Goal: Task Accomplishment & Management: Manage account settings

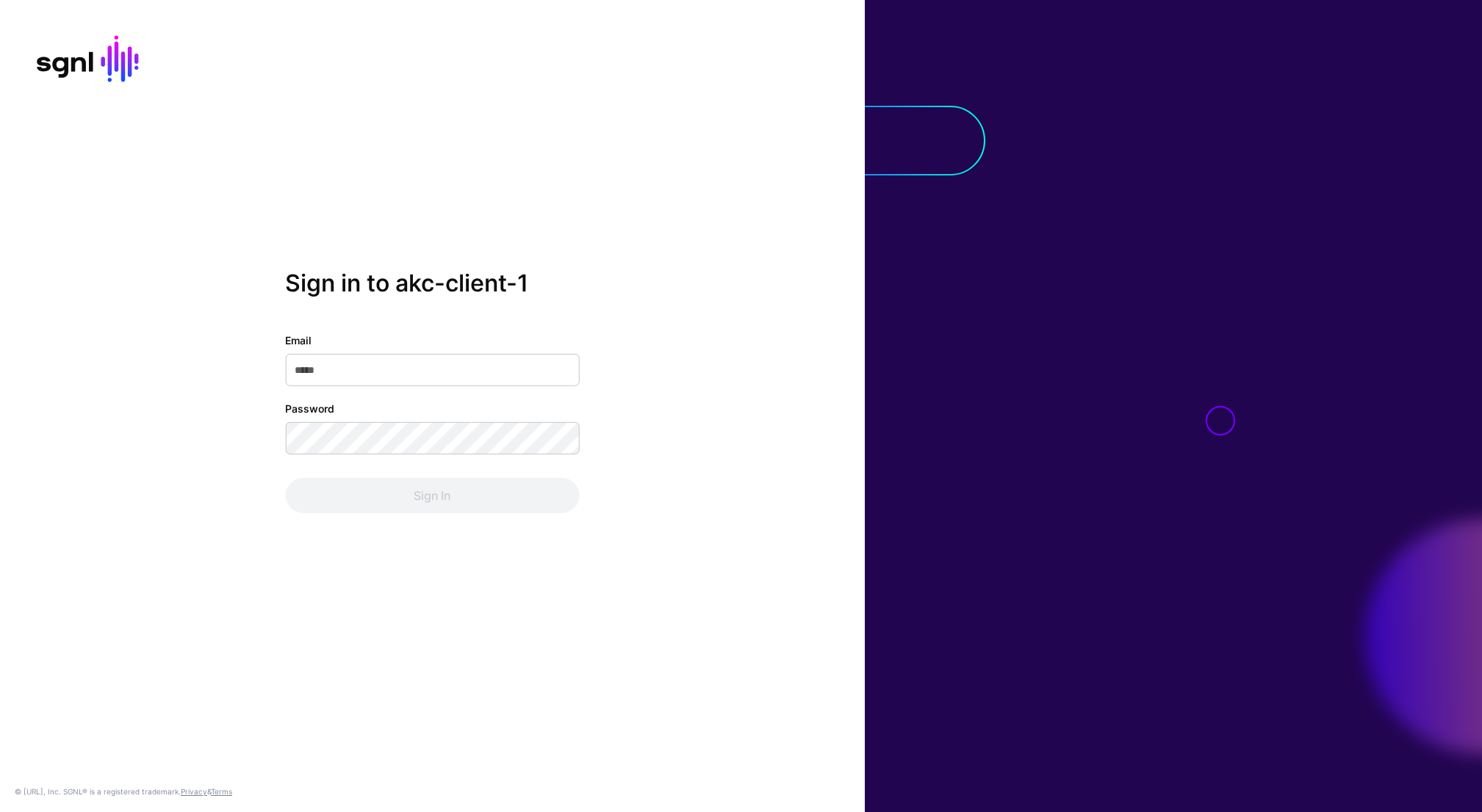
click at [373, 371] on input "Email" at bounding box center [431, 370] width 294 height 32
click at [376, 367] on input "Email" at bounding box center [431, 370] width 294 height 32
type input "**********"
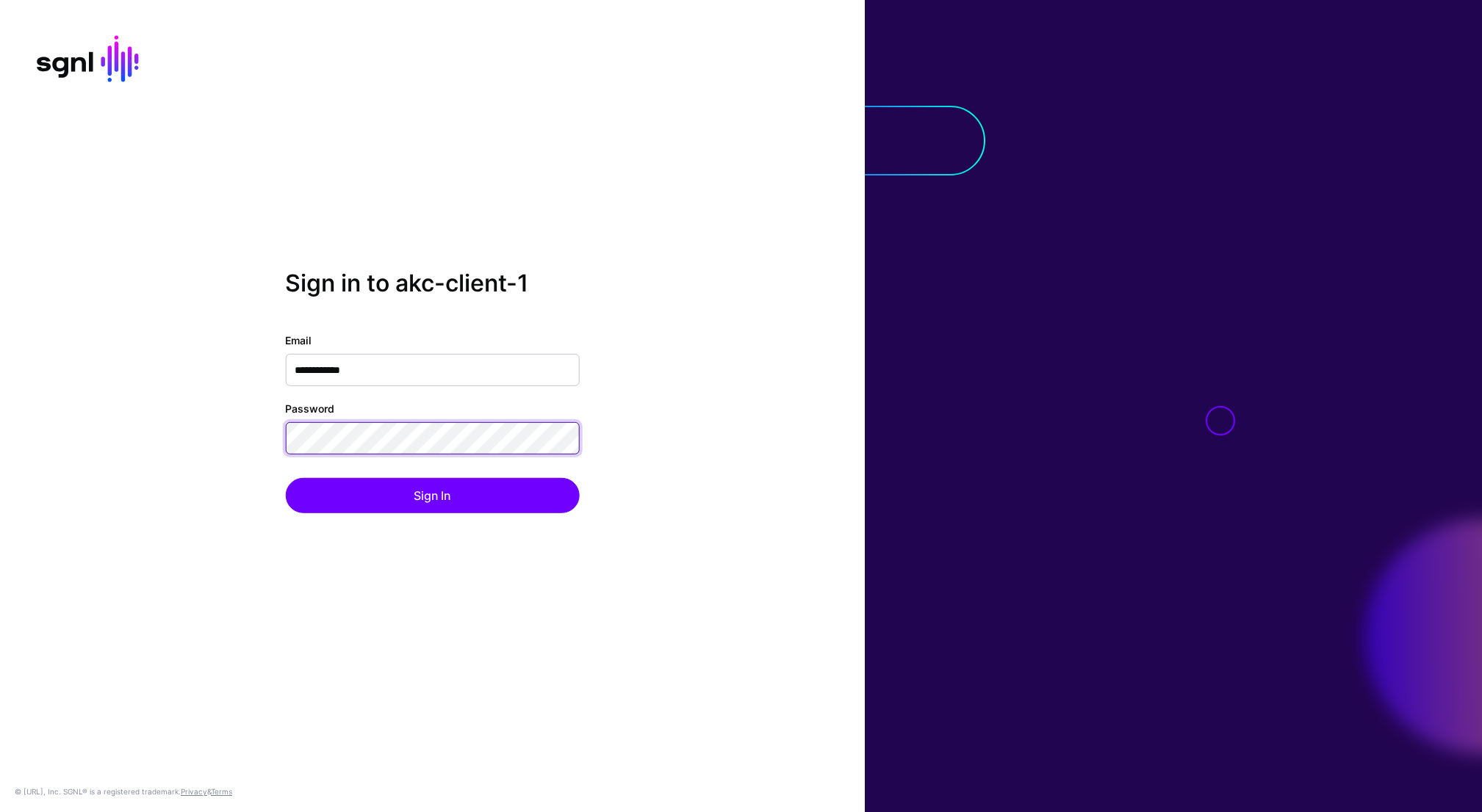
click at [285, 478] on button "Sign In" at bounding box center [431, 495] width 294 height 35
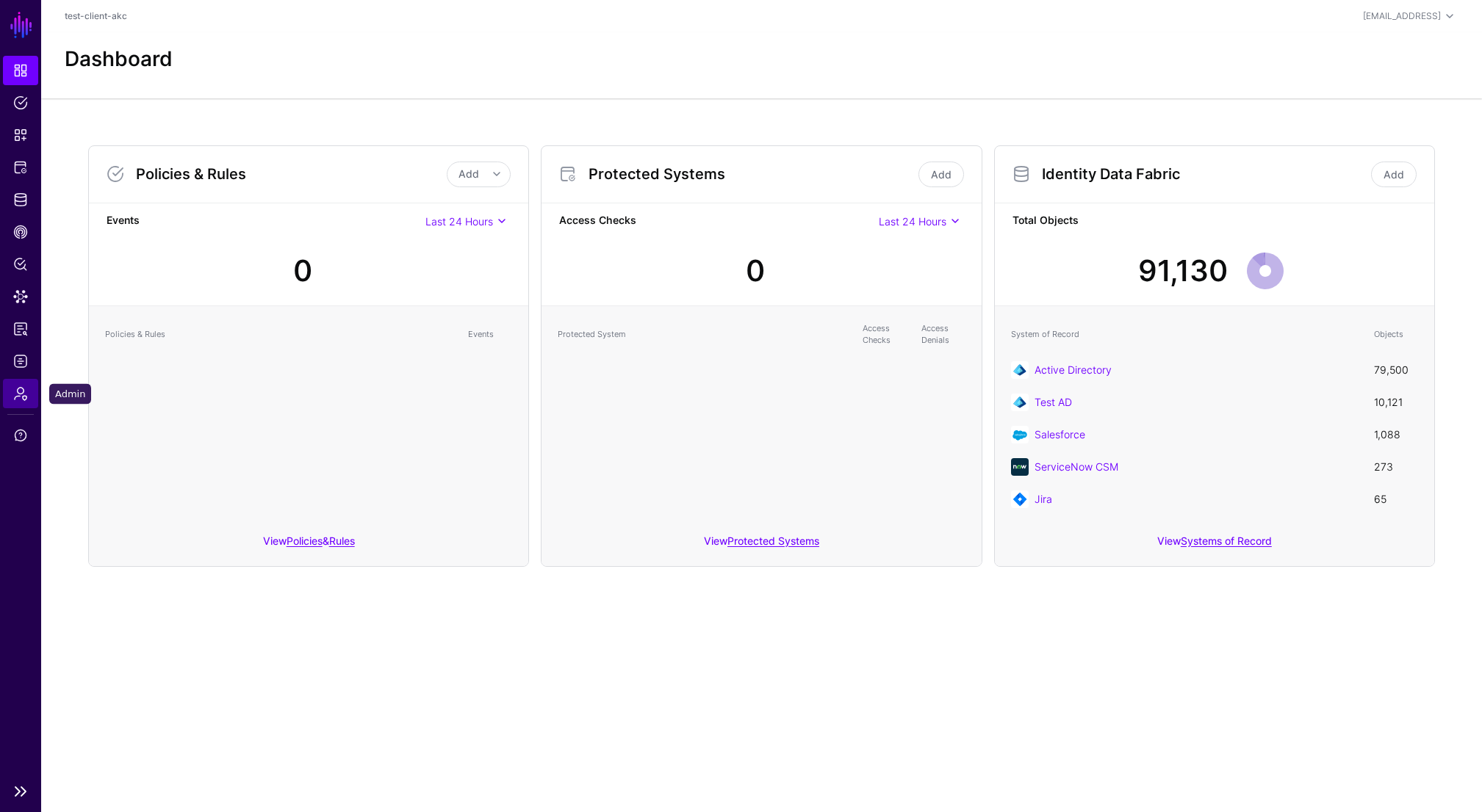
click at [23, 397] on span "Admin" at bounding box center [21, 393] width 14 height 14
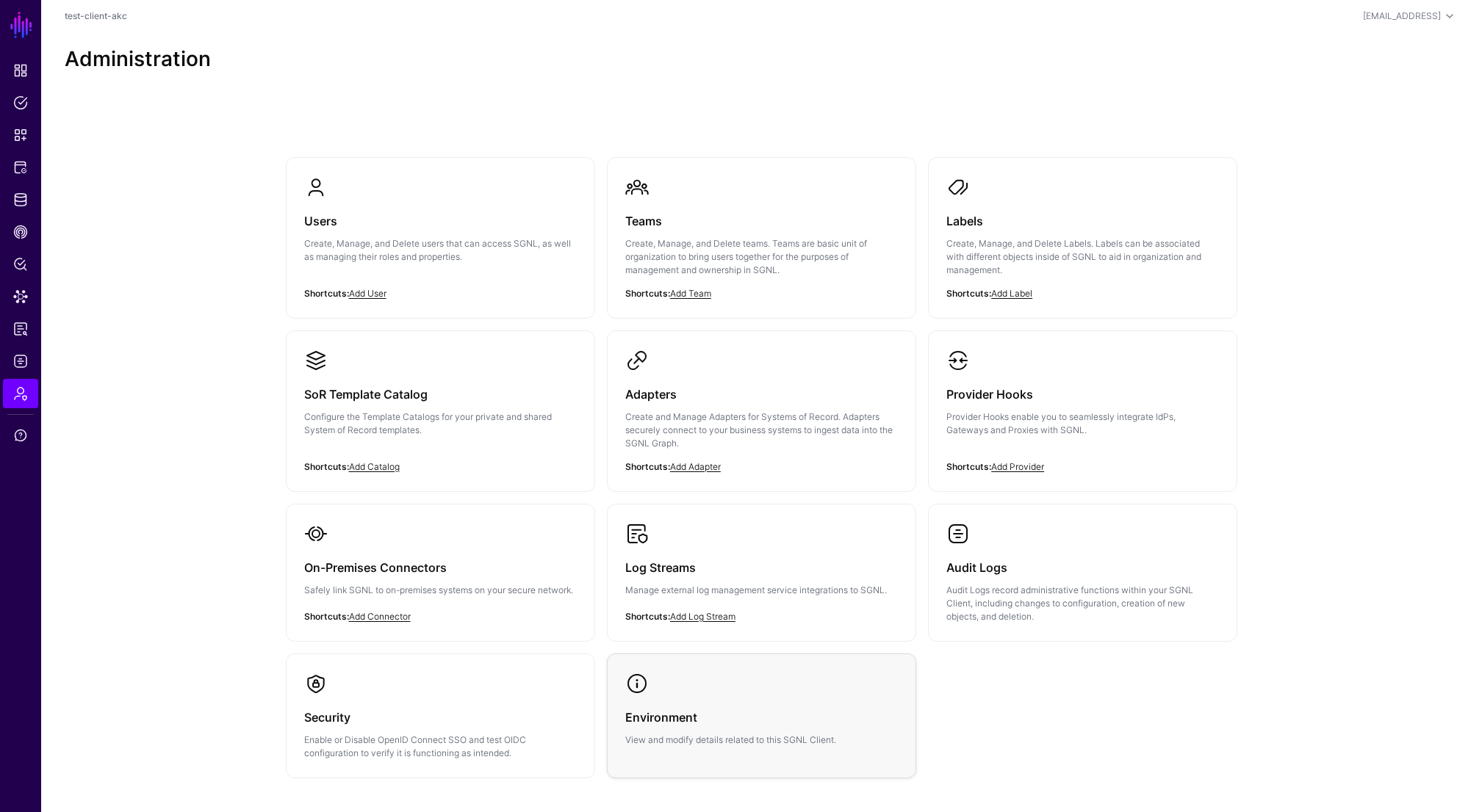
click at [667, 701] on div "Environment View and modify details related to this SGNL Client." at bounding box center [761, 720] width 272 height 51
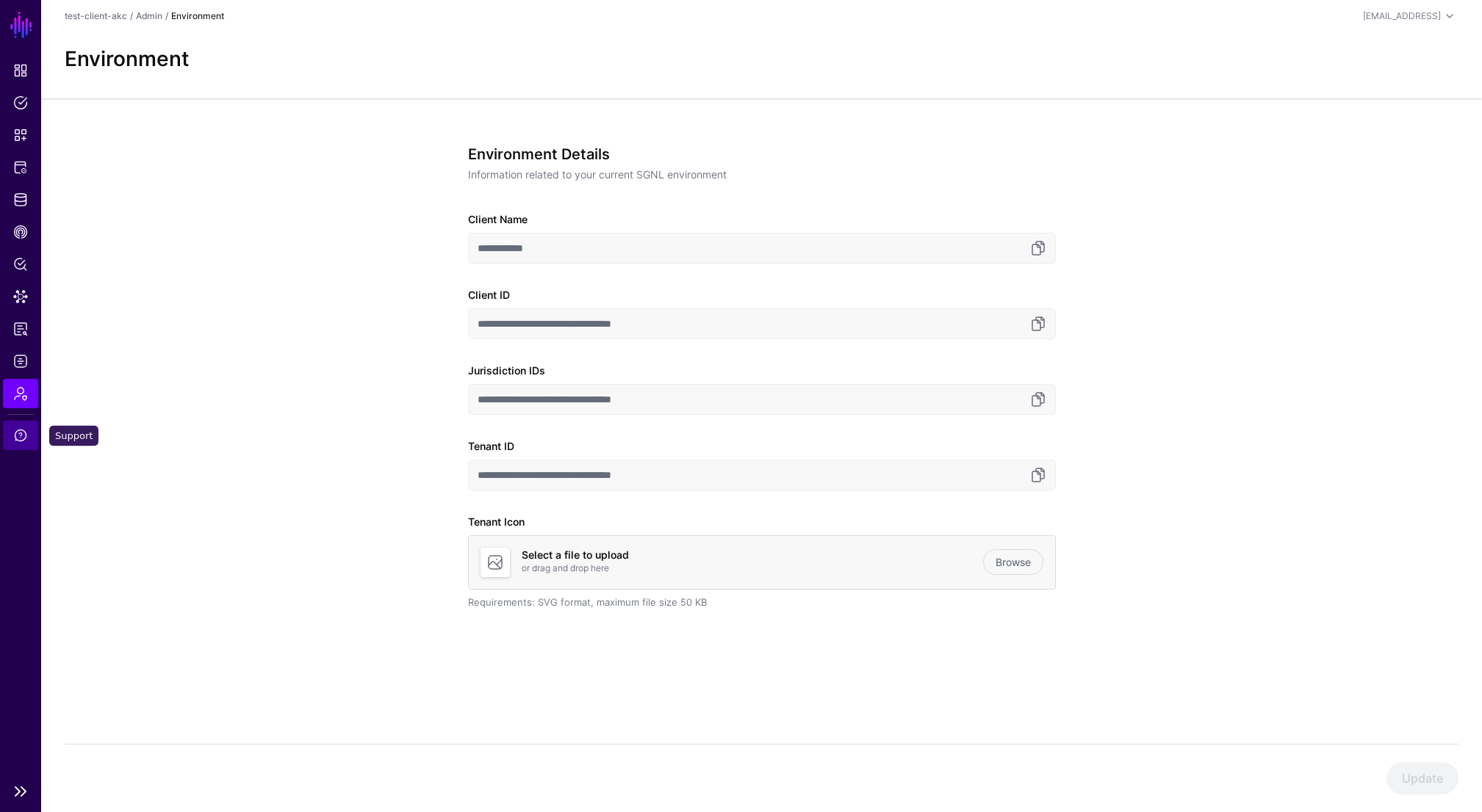
click at [19, 433] on span "Support" at bounding box center [21, 436] width 14 height 14
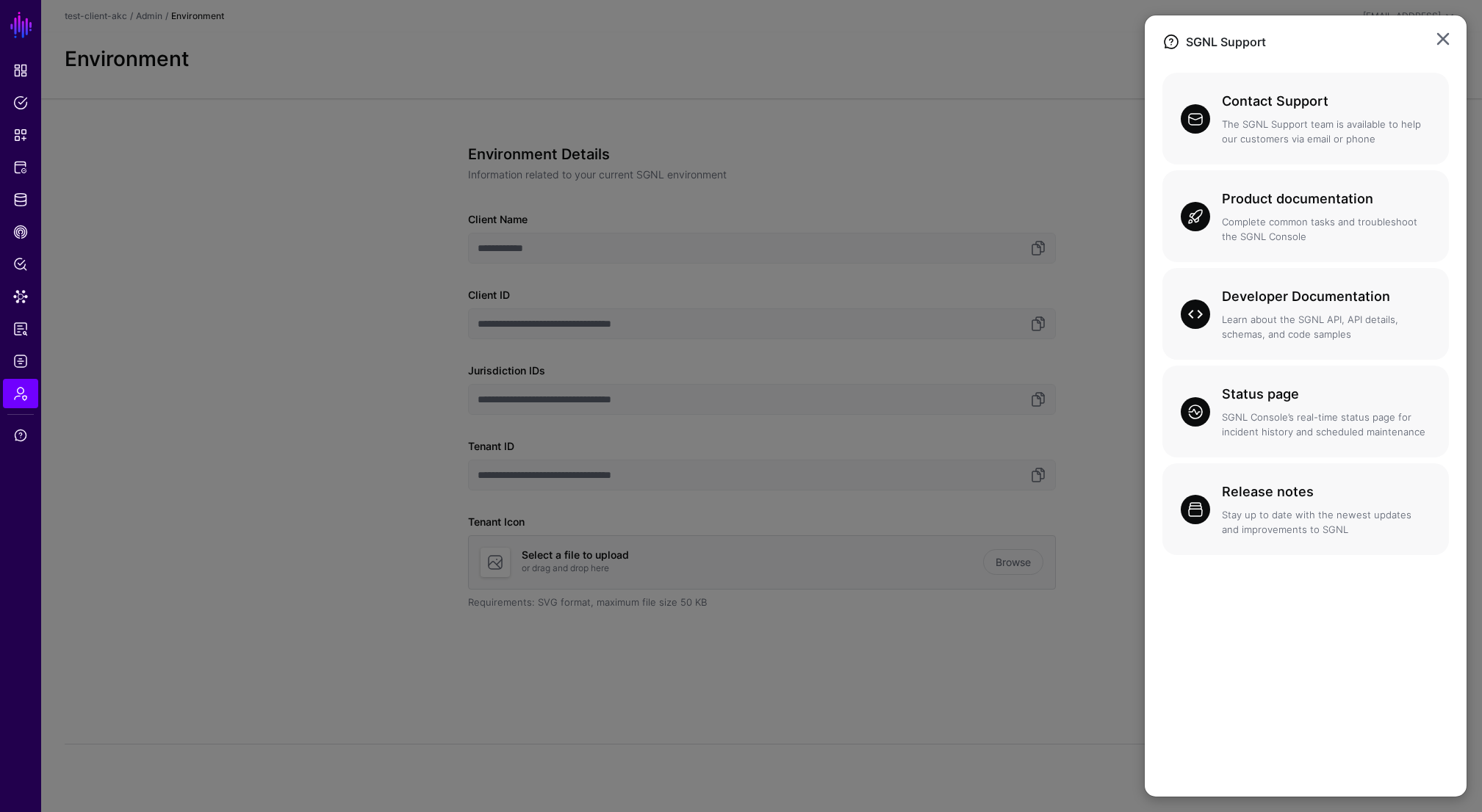
click at [16, 402] on ngb-modal-window "SGNL Support Contact Support The SGNL Support team is available to help our cus…" at bounding box center [741, 406] width 1482 height 812
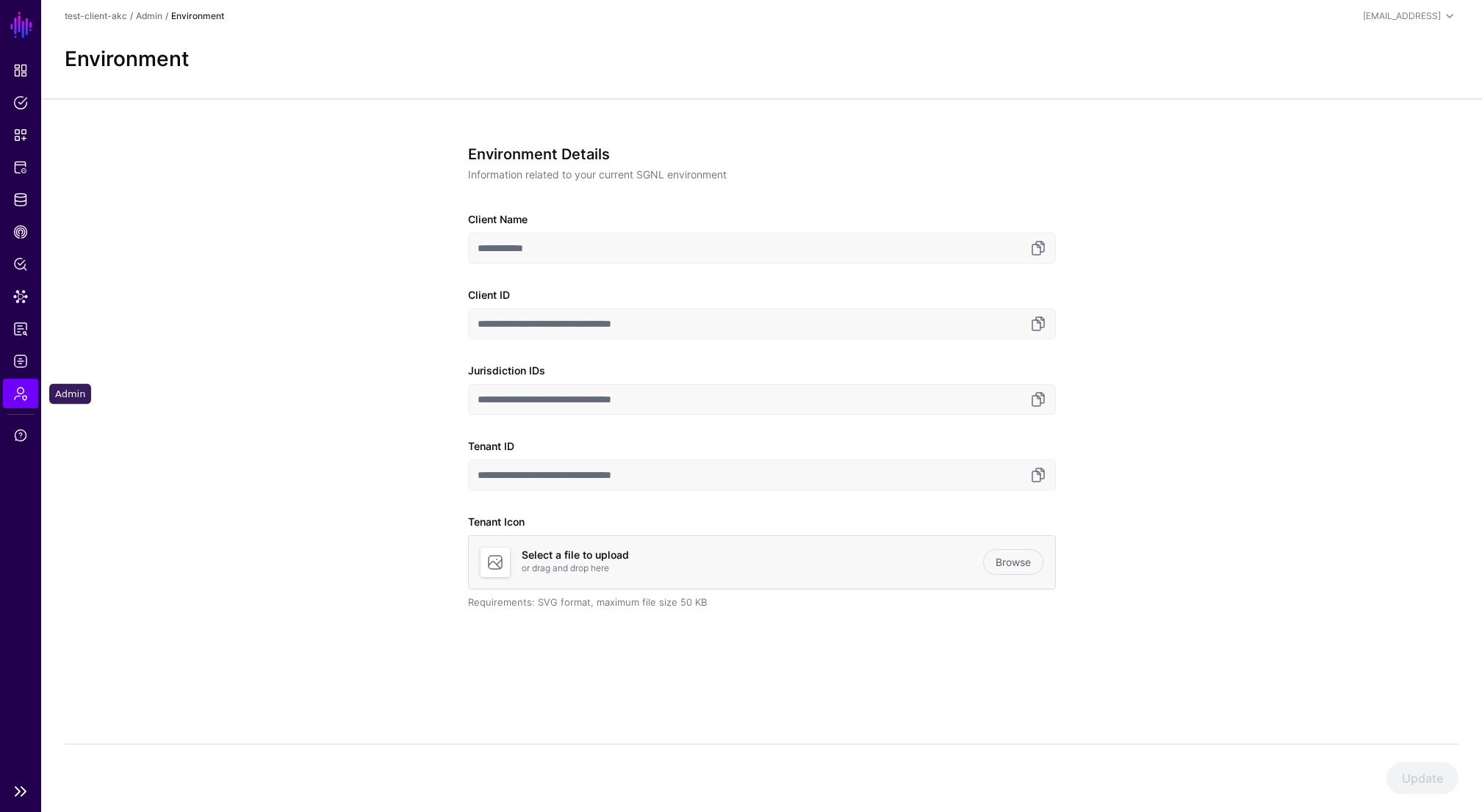
click at [16, 397] on span "Admin" at bounding box center [21, 393] width 14 height 14
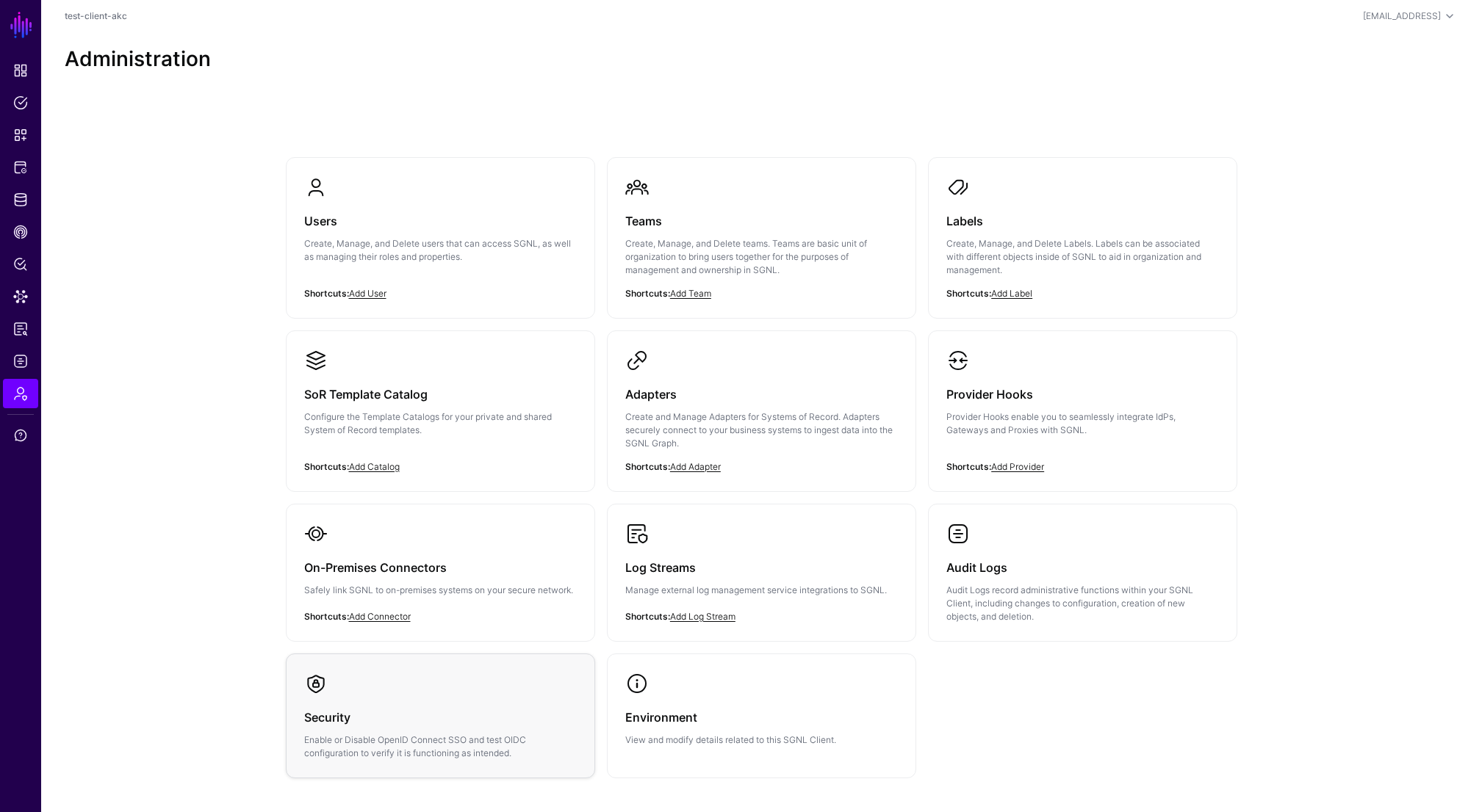
click at [408, 731] on div "Security Enable or Disable OpenID Connect SSO and test OIDC configuration to ve…" at bounding box center [439, 728] width 272 height 65
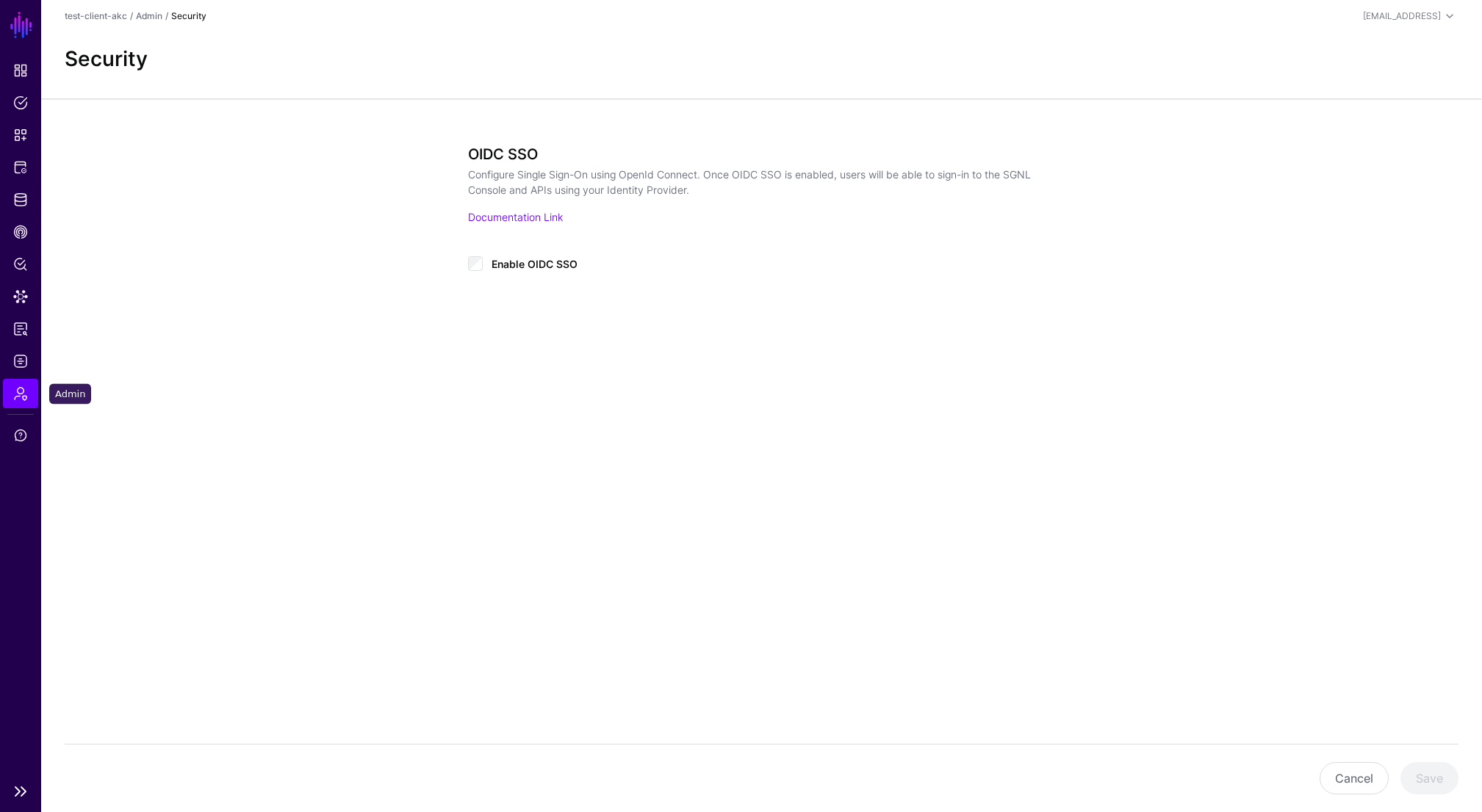
click at [22, 400] on span "Admin" at bounding box center [21, 393] width 14 height 14
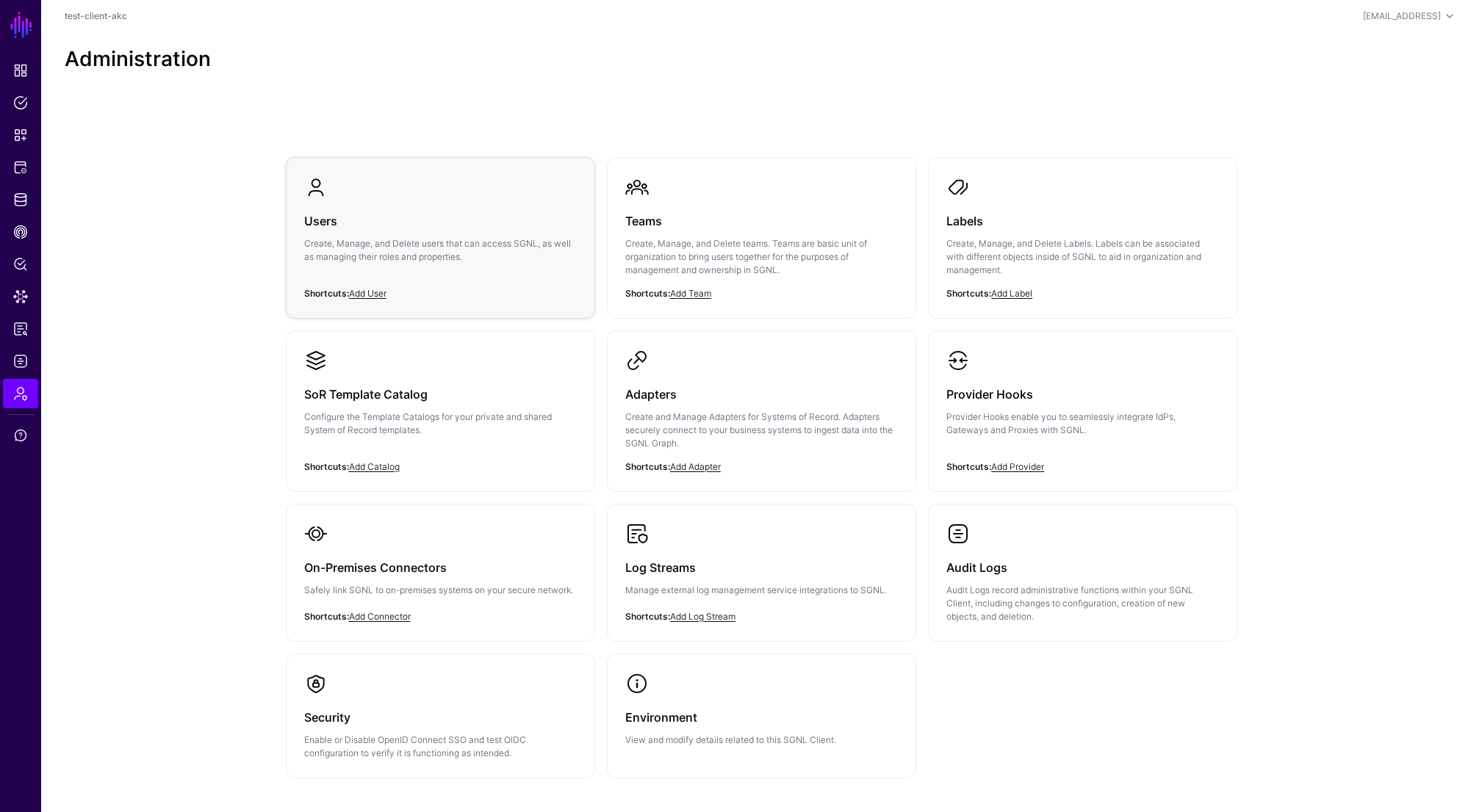
click at [456, 258] on p "Create, Manage, and Delete users that can access SGNL, as well as managing thei…" at bounding box center [439, 250] width 272 height 26
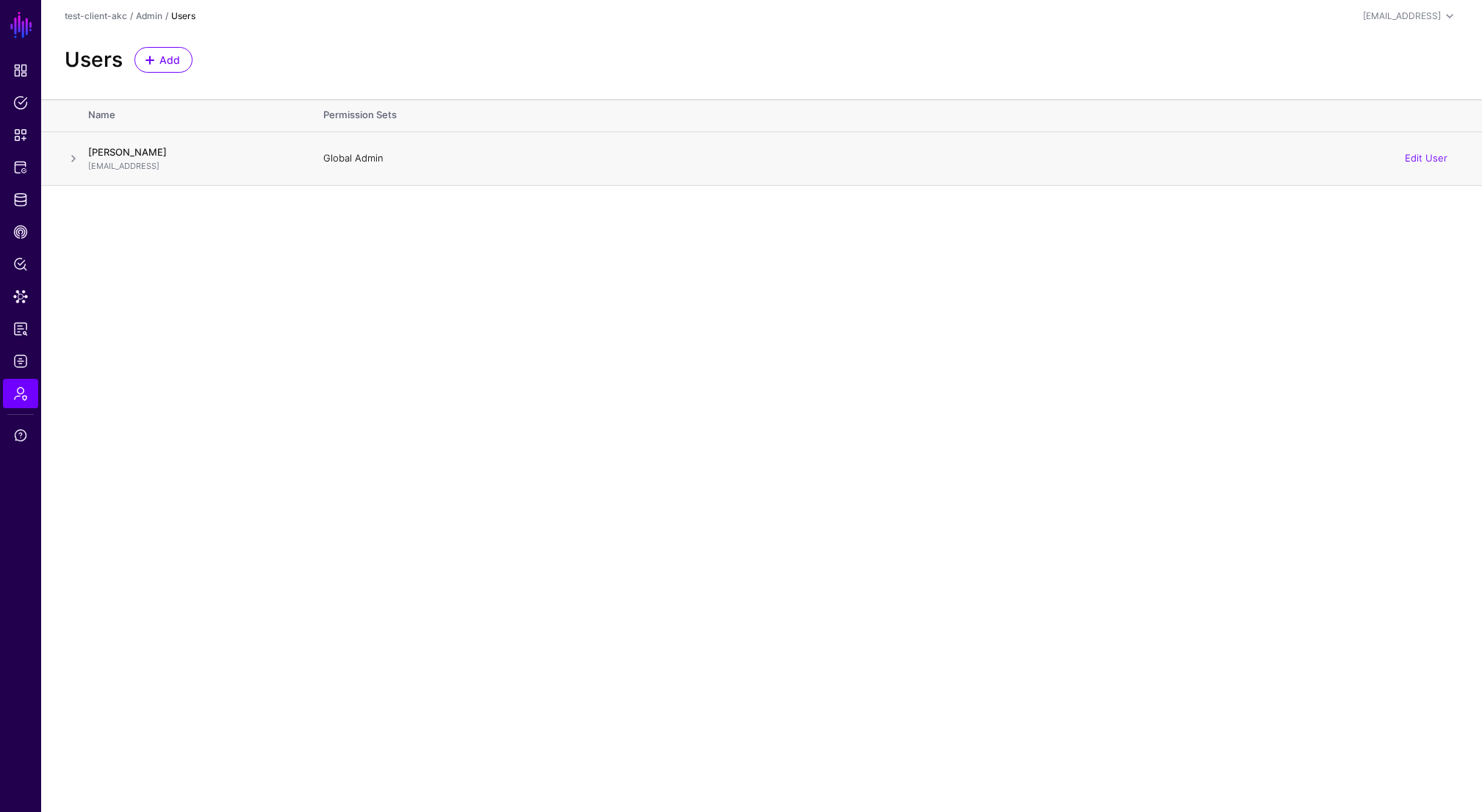
click at [75, 157] on span at bounding box center [74, 159] width 18 height 18
click at [1442, 12] on span at bounding box center [1450, 16] width 18 height 18
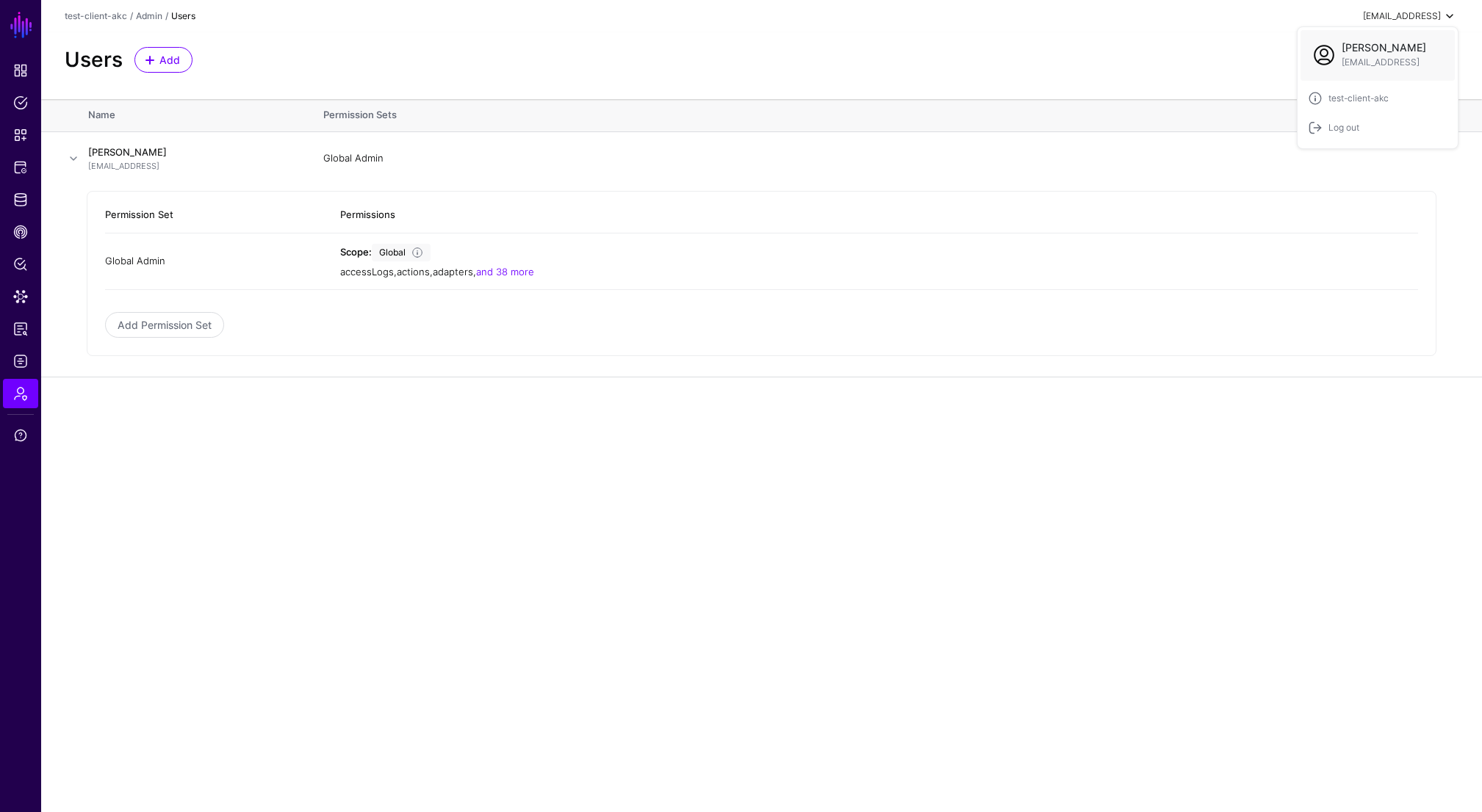
click at [1321, 56] on span at bounding box center [1324, 55] width 23 height 23
click at [1332, 96] on span "test-client-akc" at bounding box center [1358, 98] width 60 height 13
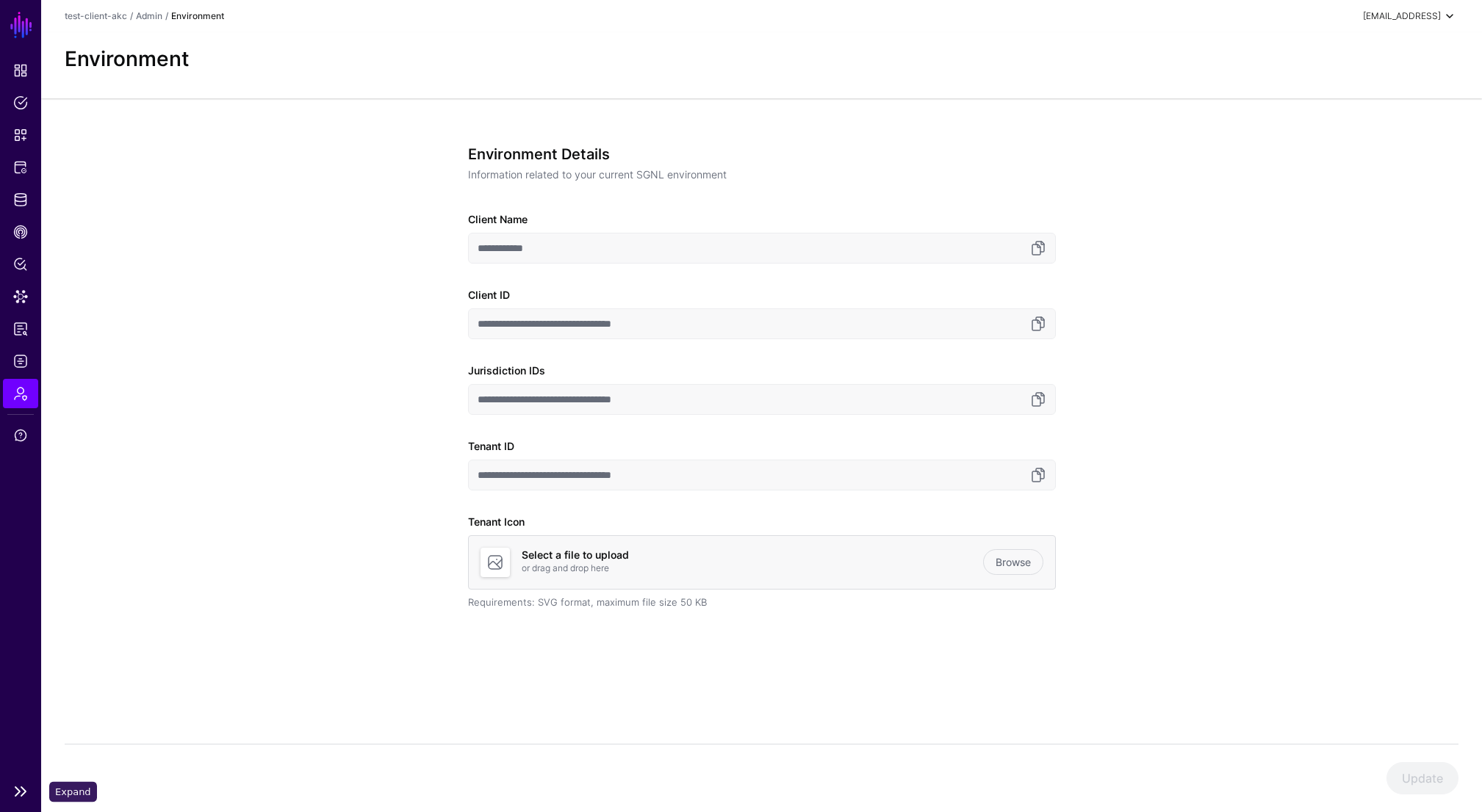
click at [18, 792] on link at bounding box center [21, 791] width 41 height 18
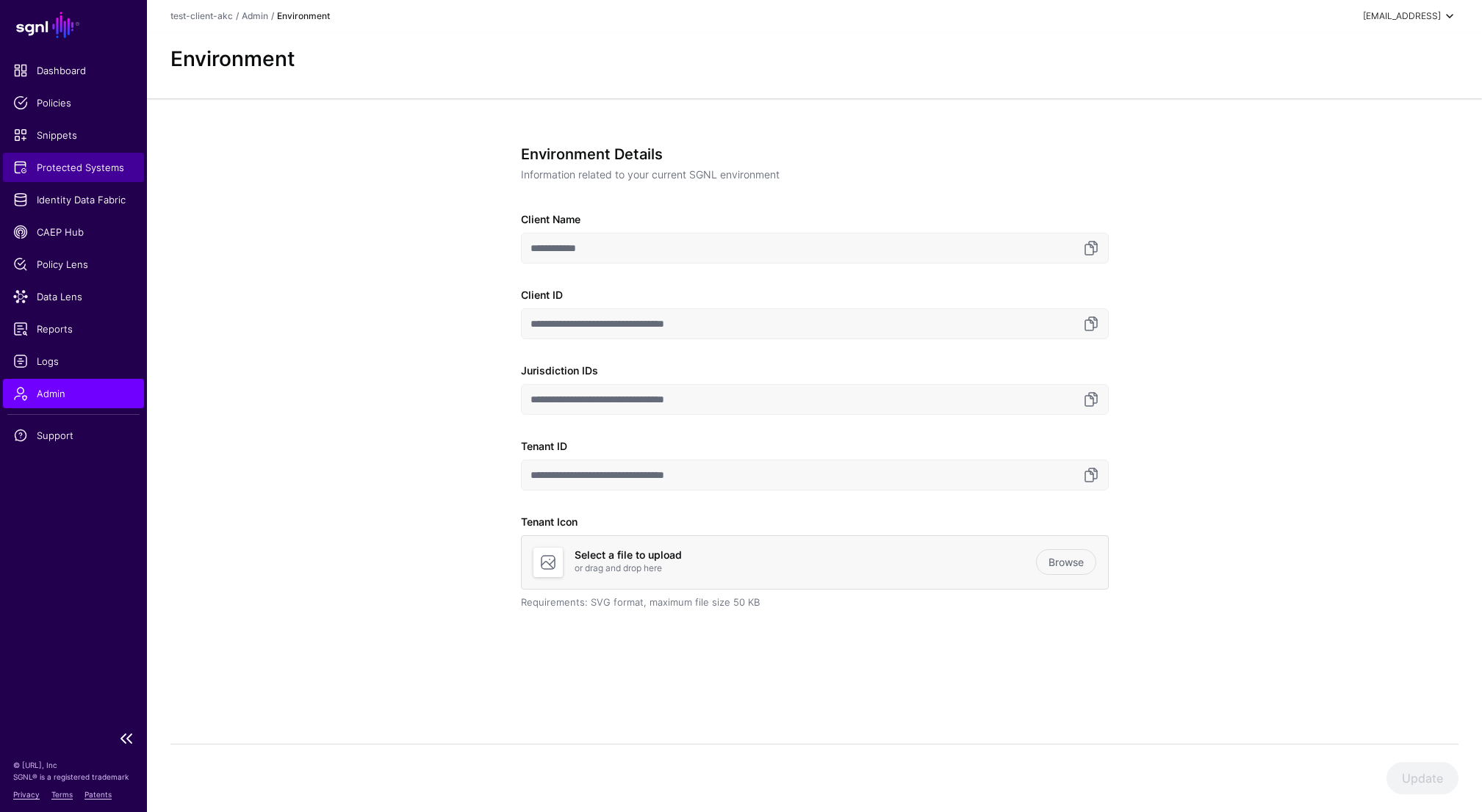
click at [70, 164] on span "Protected Systems" at bounding box center [74, 167] width 120 height 14
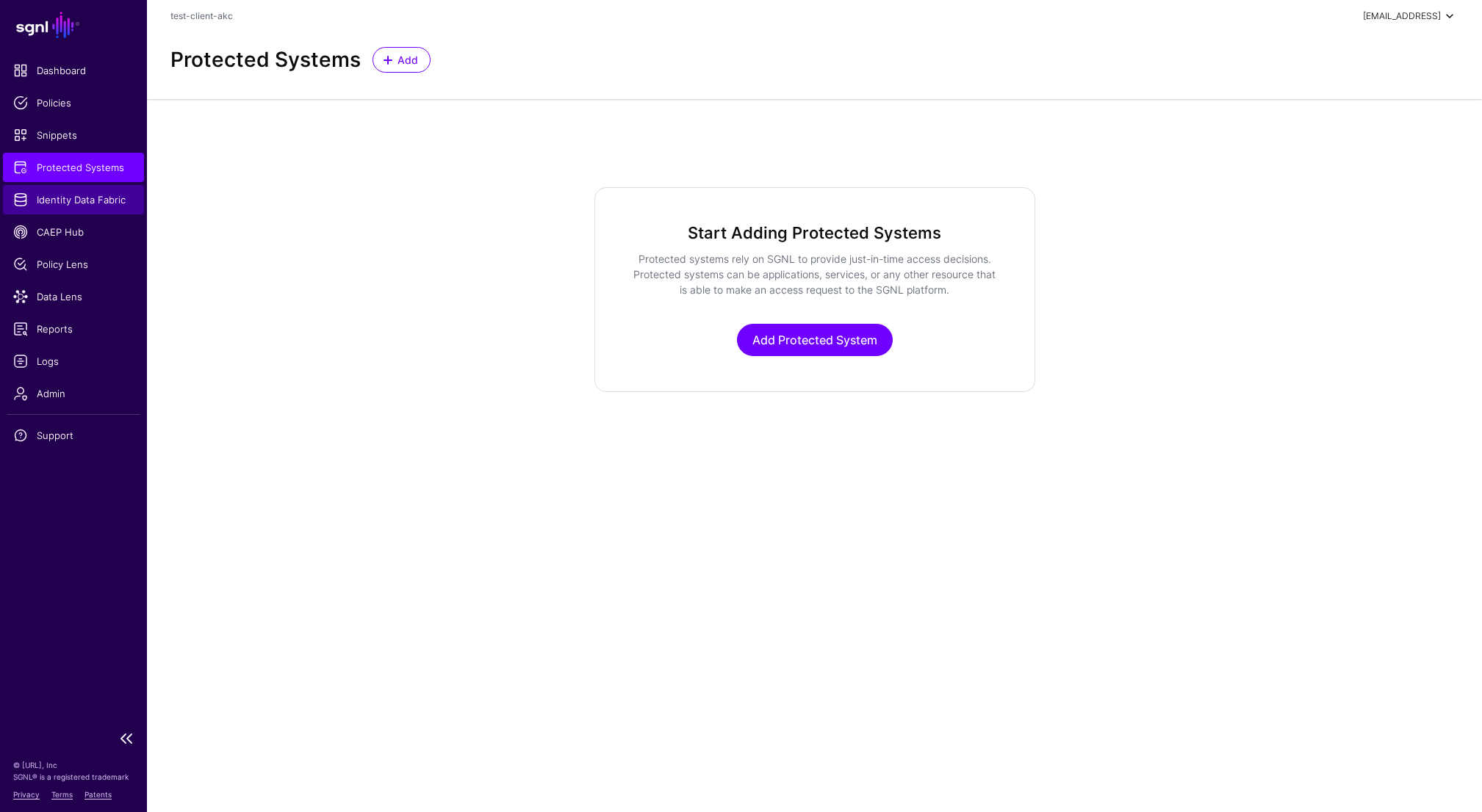
click at [75, 199] on span "Identity Data Fabric" at bounding box center [74, 199] width 120 height 14
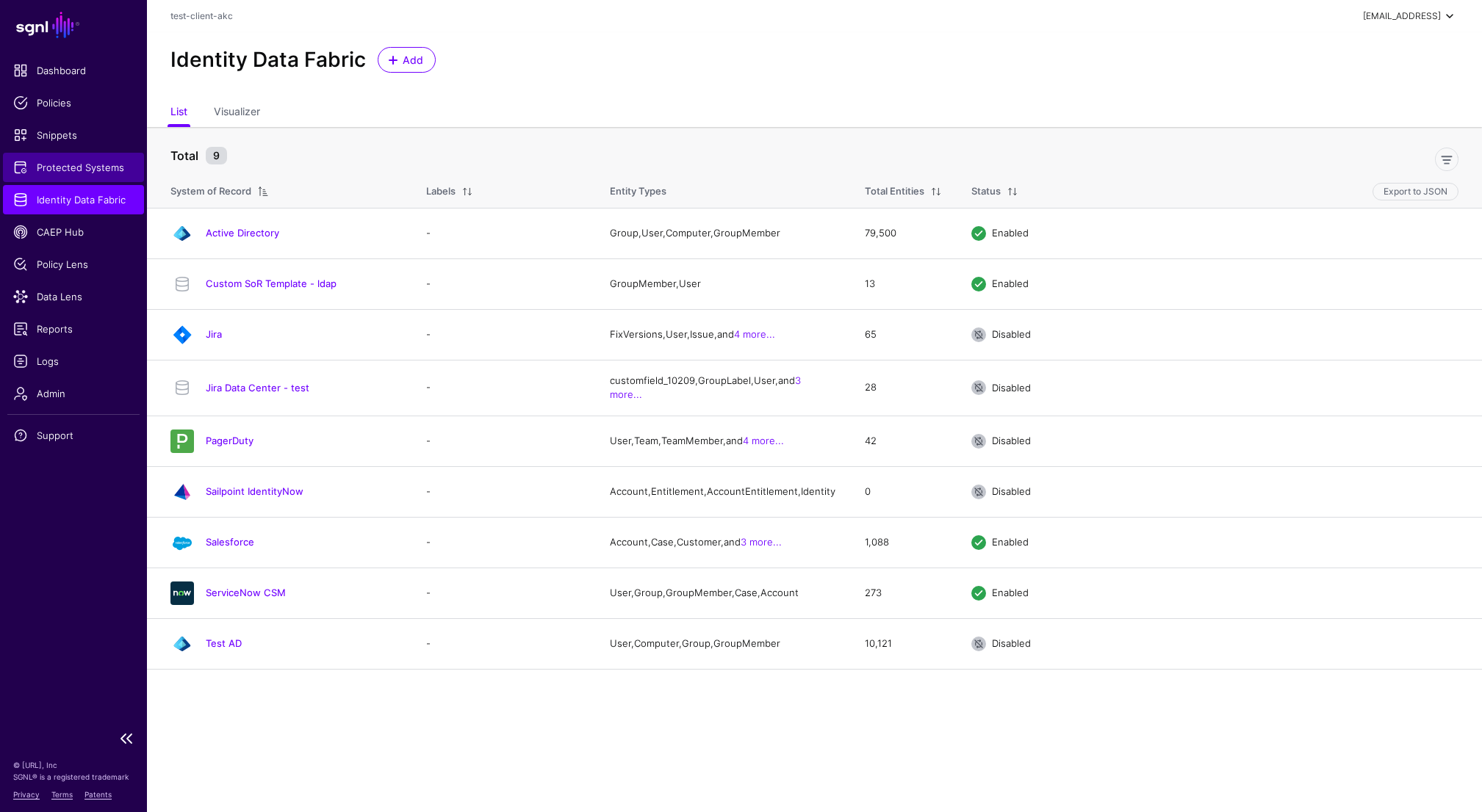
click at [83, 160] on span "Protected Systems" at bounding box center [74, 167] width 120 height 14
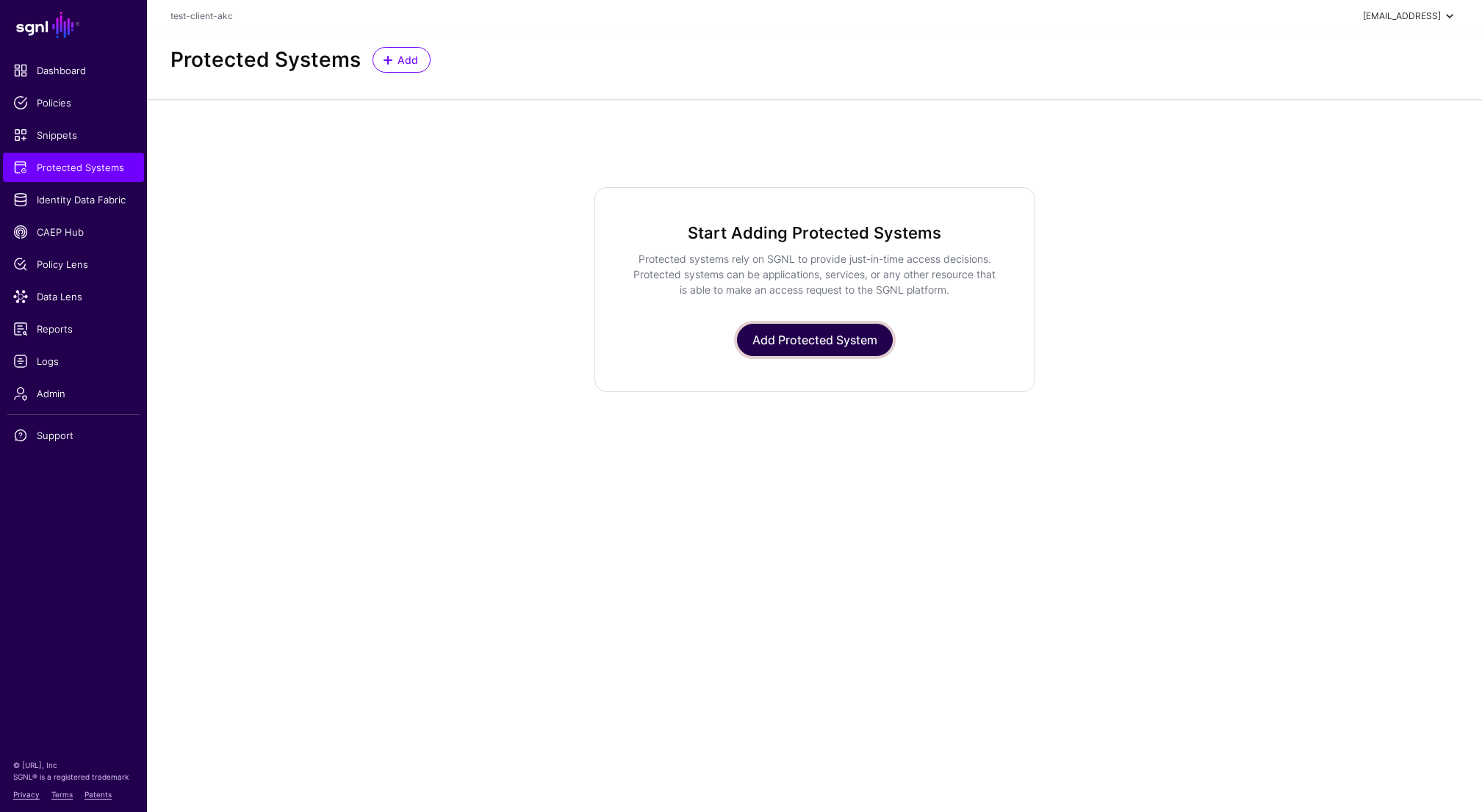
click at [798, 349] on link "Add Protected System" at bounding box center [814, 340] width 155 height 32
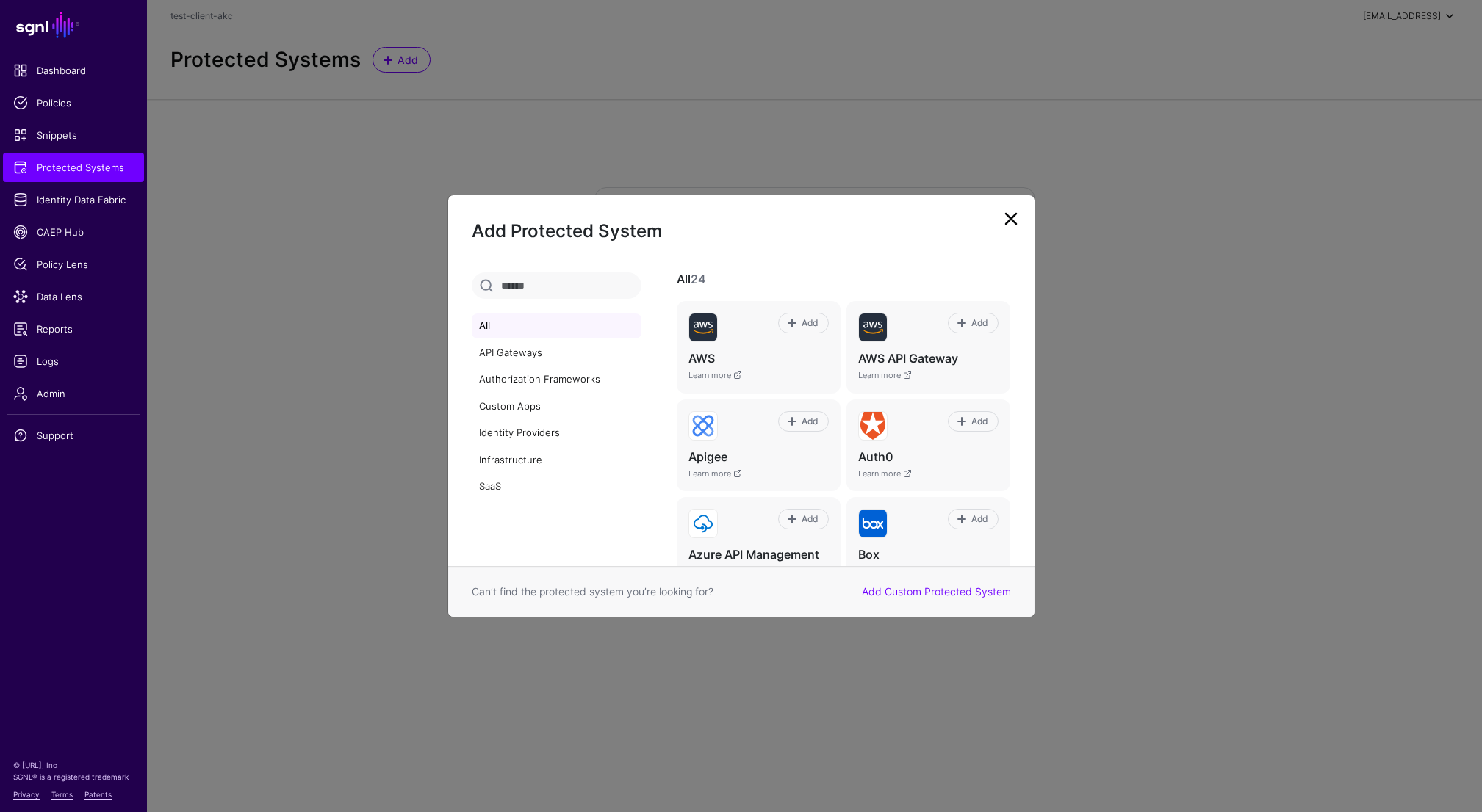
click at [650, 122] on ngb-modal-window "Add Protected System All API Gateways Authorization Frameworks Custom Apps Iden…" at bounding box center [741, 406] width 1482 height 812
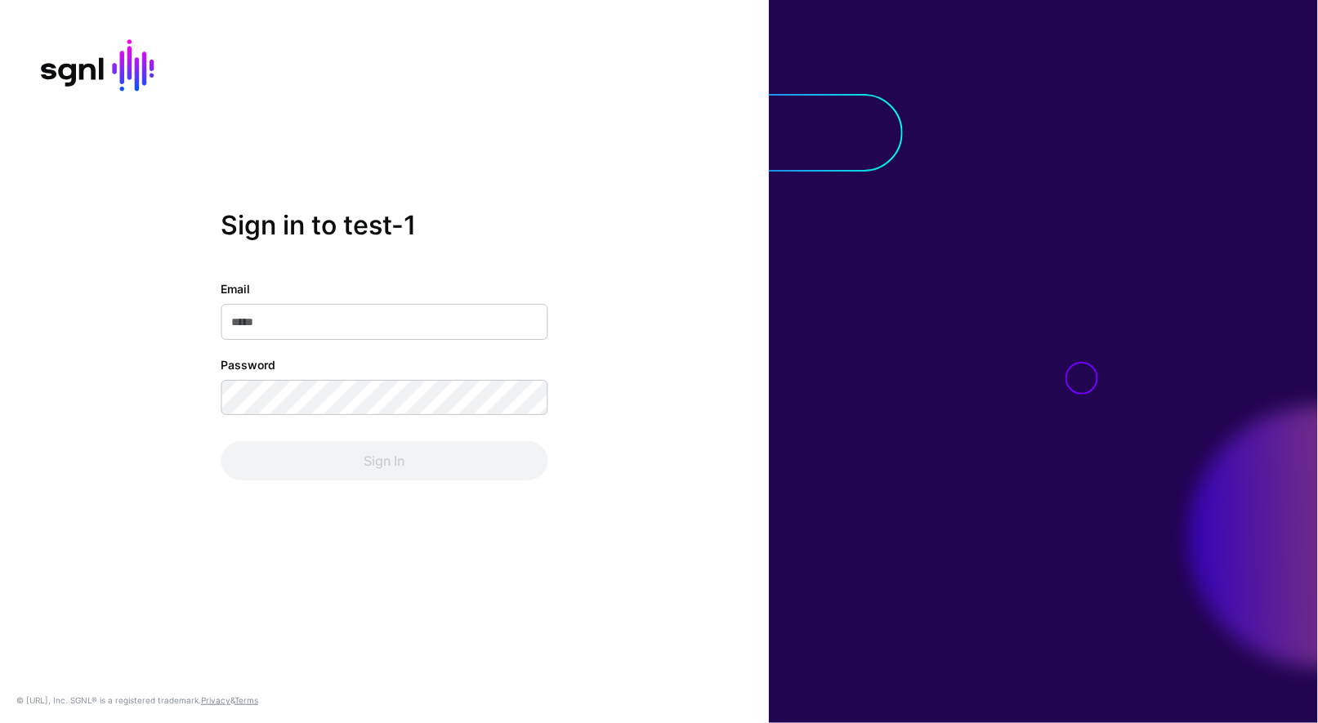
click at [392, 315] on input "Email" at bounding box center [384, 322] width 327 height 36
type input "**********"
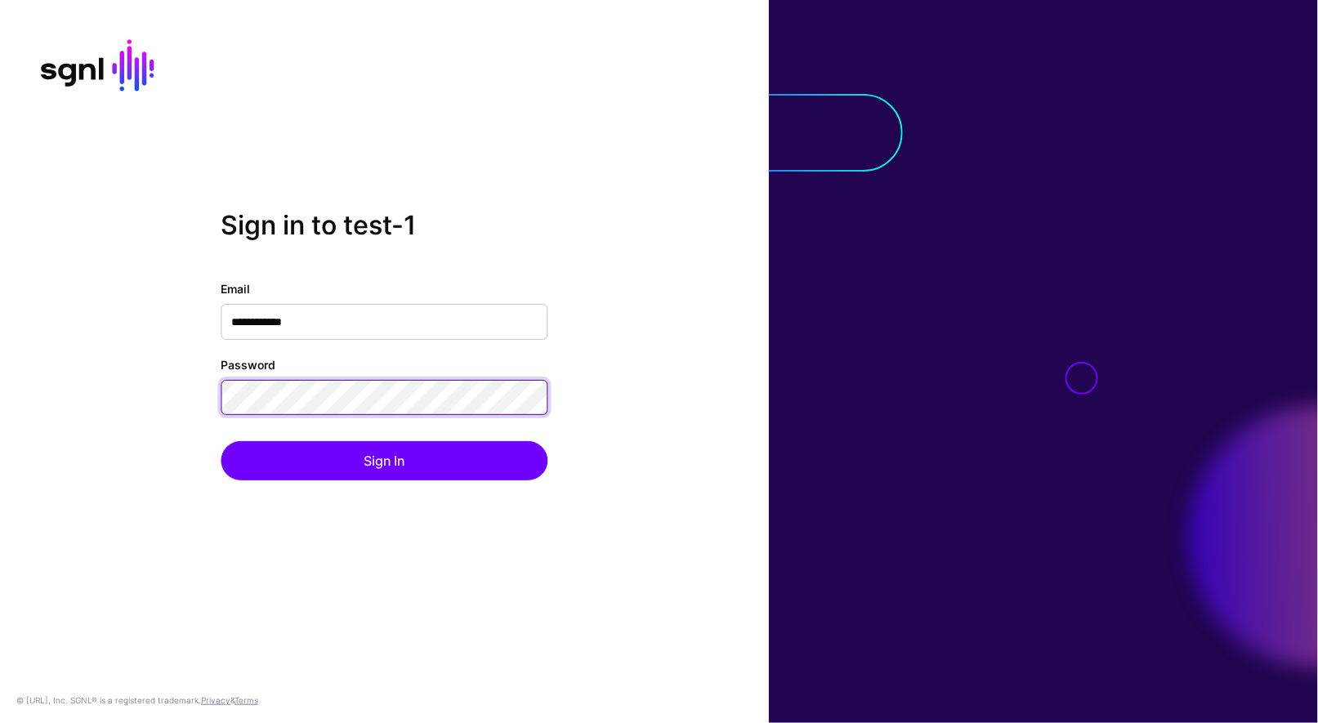
click at [221, 441] on button "Sign In" at bounding box center [384, 460] width 327 height 39
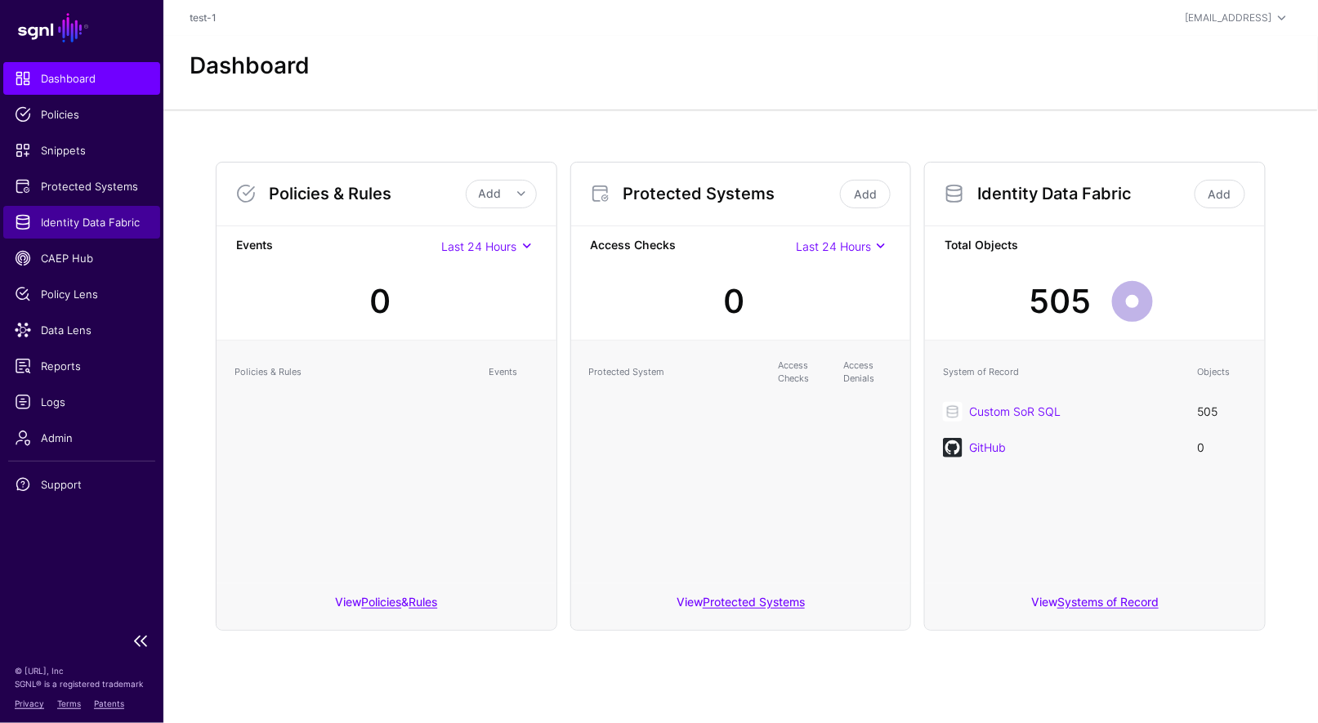
click at [74, 227] on span "Identity Data Fabric" at bounding box center [82, 222] width 134 height 16
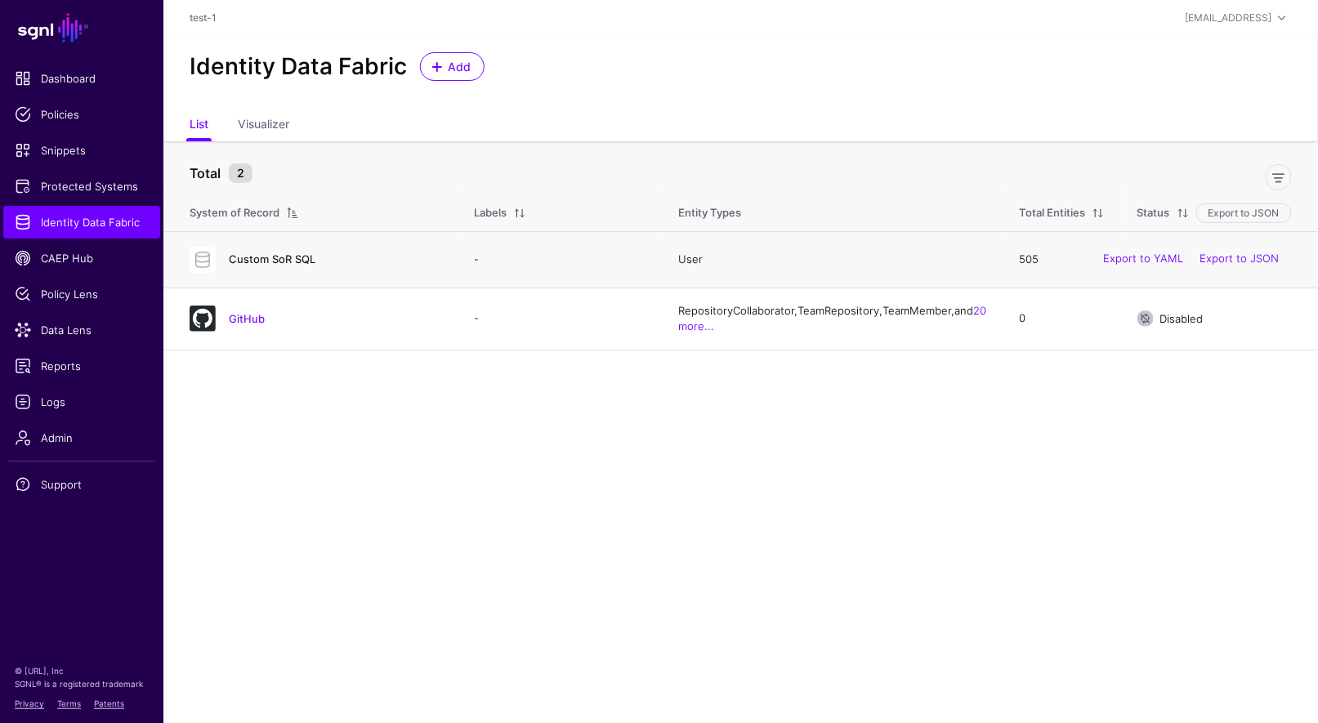
click at [303, 258] on link "Custom SoR SQL" at bounding box center [272, 259] width 87 height 13
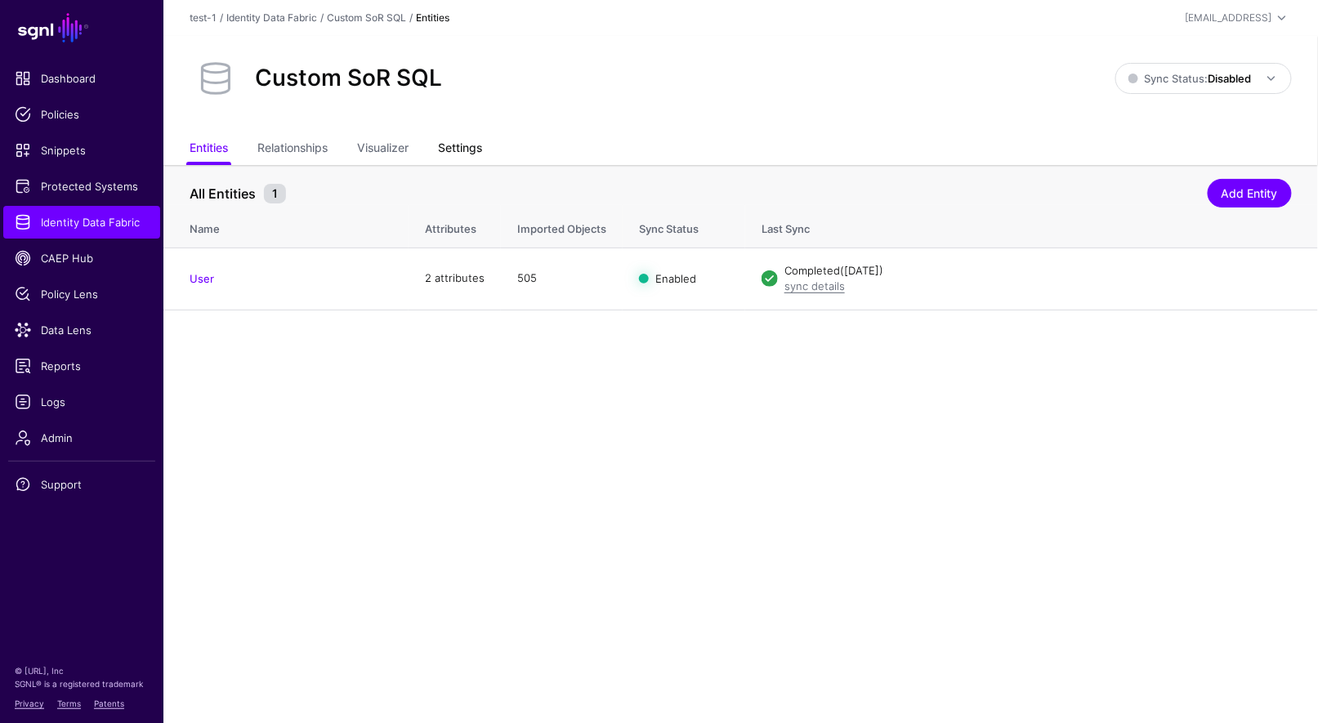
click at [468, 148] on link "Settings" at bounding box center [460, 149] width 44 height 31
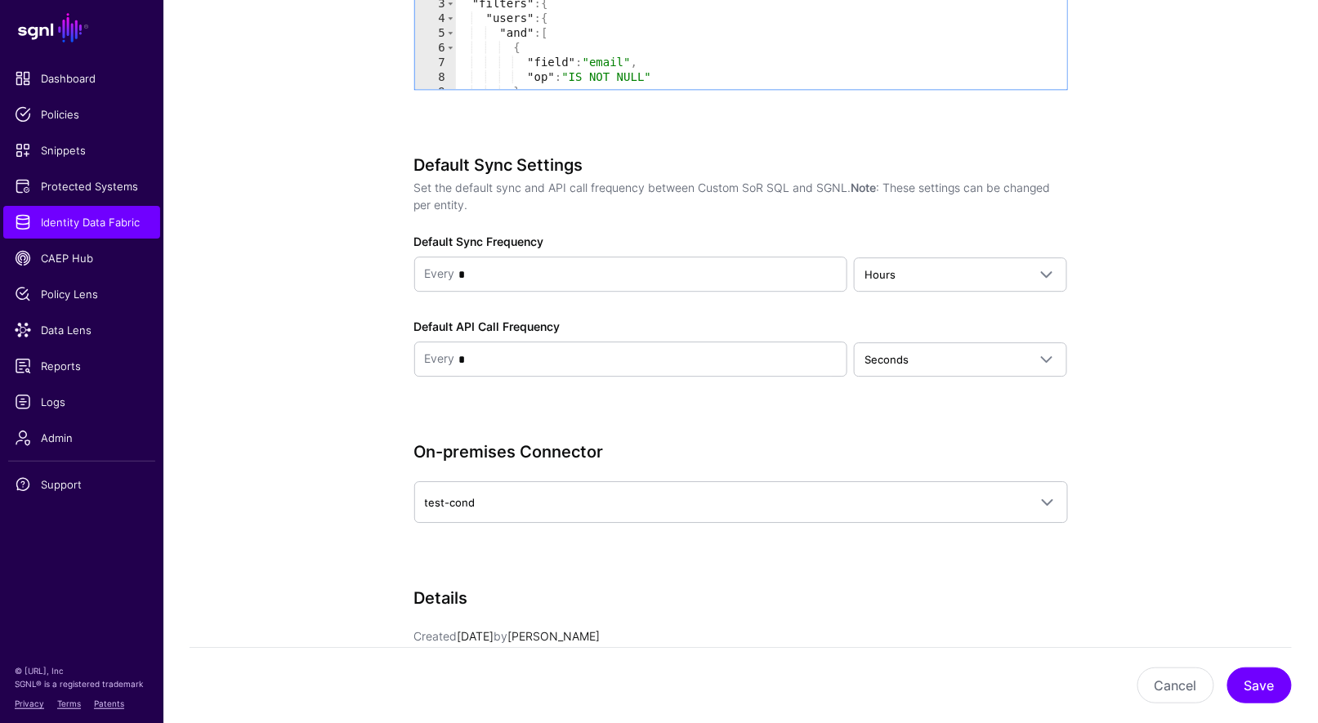
scroll to position [1535, 0]
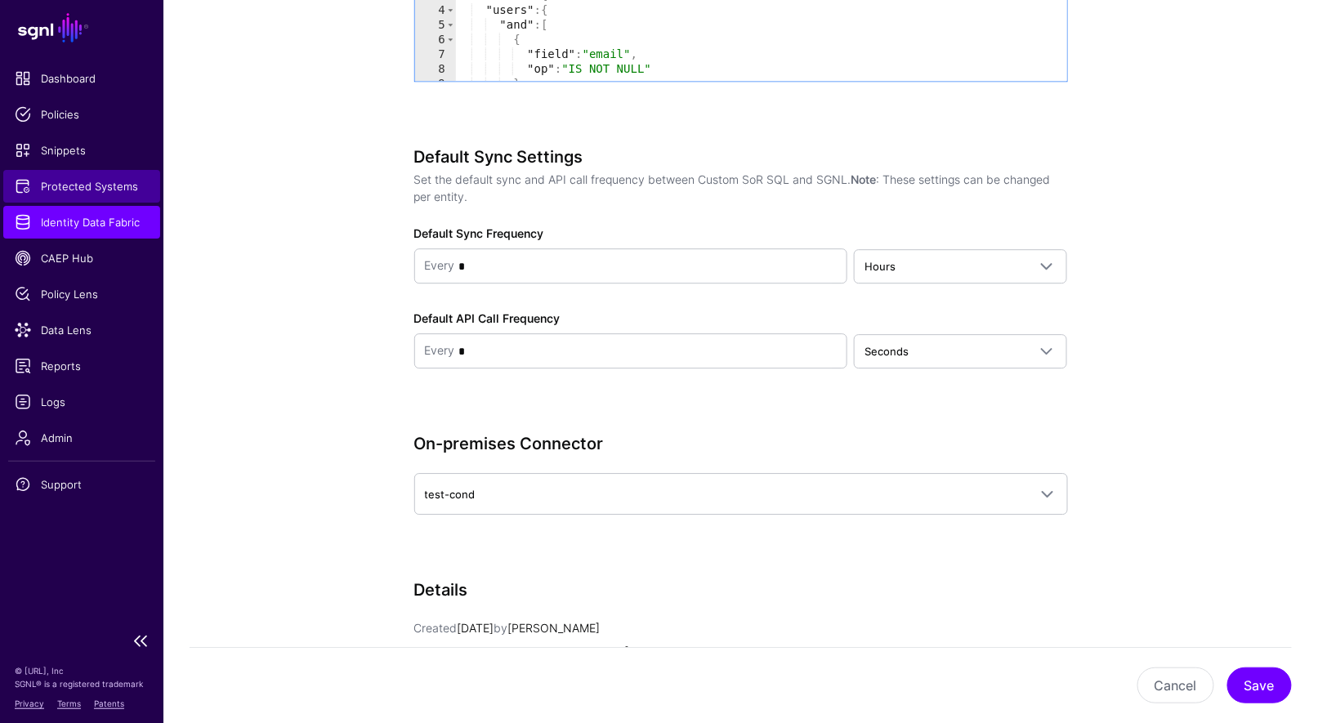
click at [85, 189] on span "Protected Systems" at bounding box center [82, 186] width 134 height 16
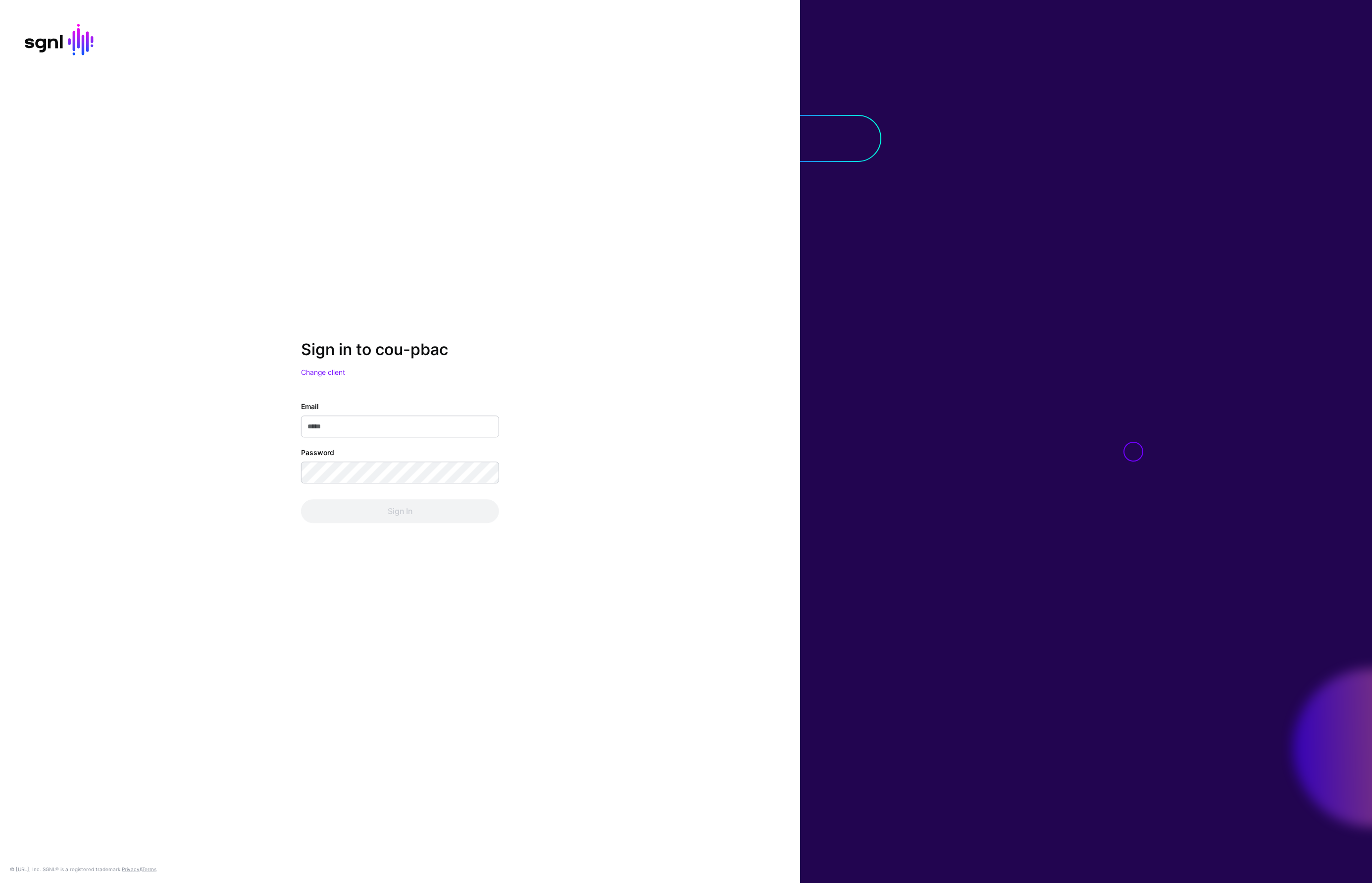
click at [343, 427] on input "Email" at bounding box center [400, 427] width 198 height 22
type input "**********"
click at [392, 512] on button "Sign In" at bounding box center [400, 511] width 198 height 24
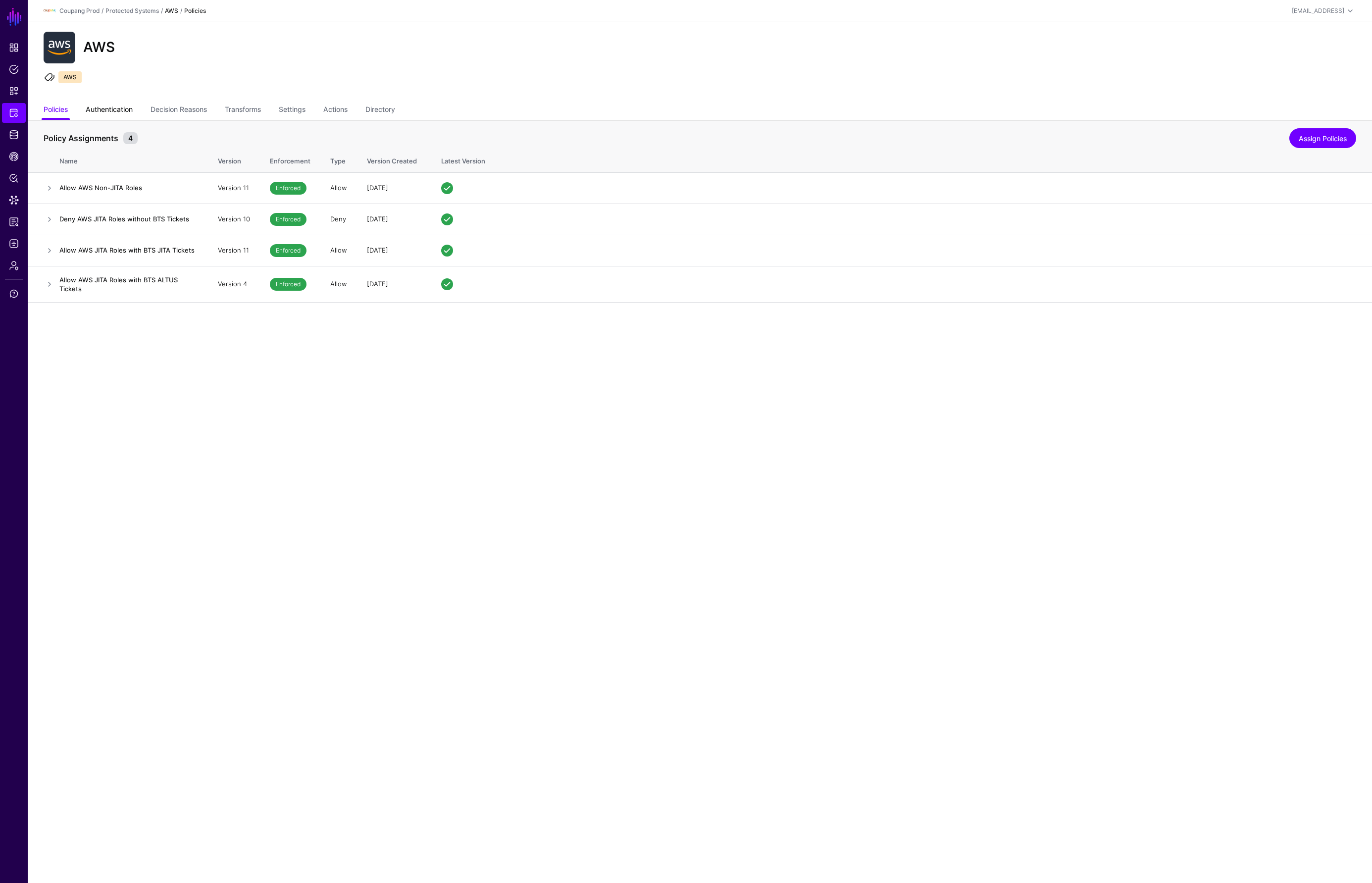
click at [111, 112] on link "Authentication" at bounding box center [109, 110] width 47 height 19
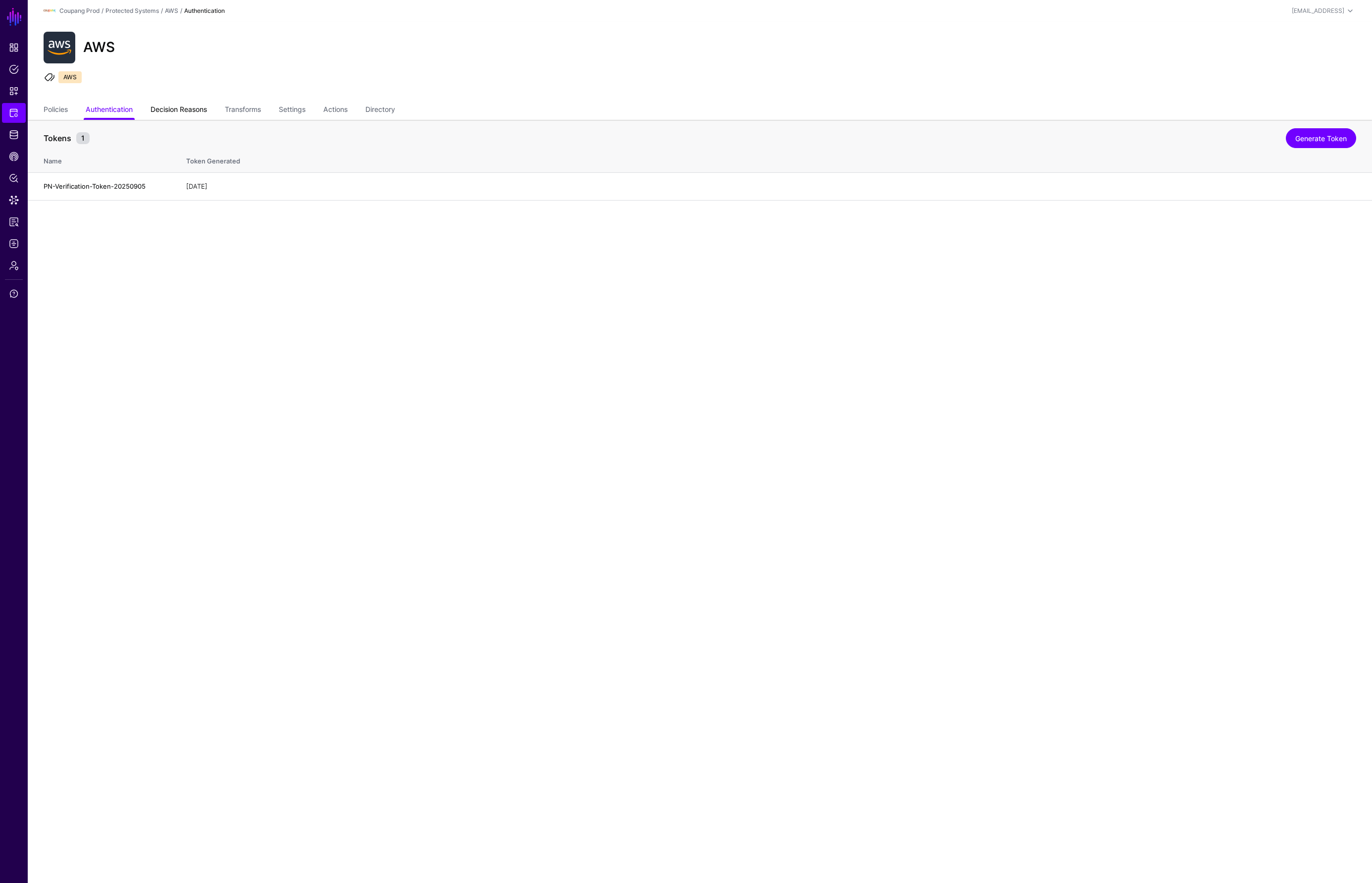
click at [165, 111] on link "Decision Reasons" at bounding box center [178, 110] width 56 height 19
click at [251, 109] on link "Transforms" at bounding box center [243, 110] width 36 height 19
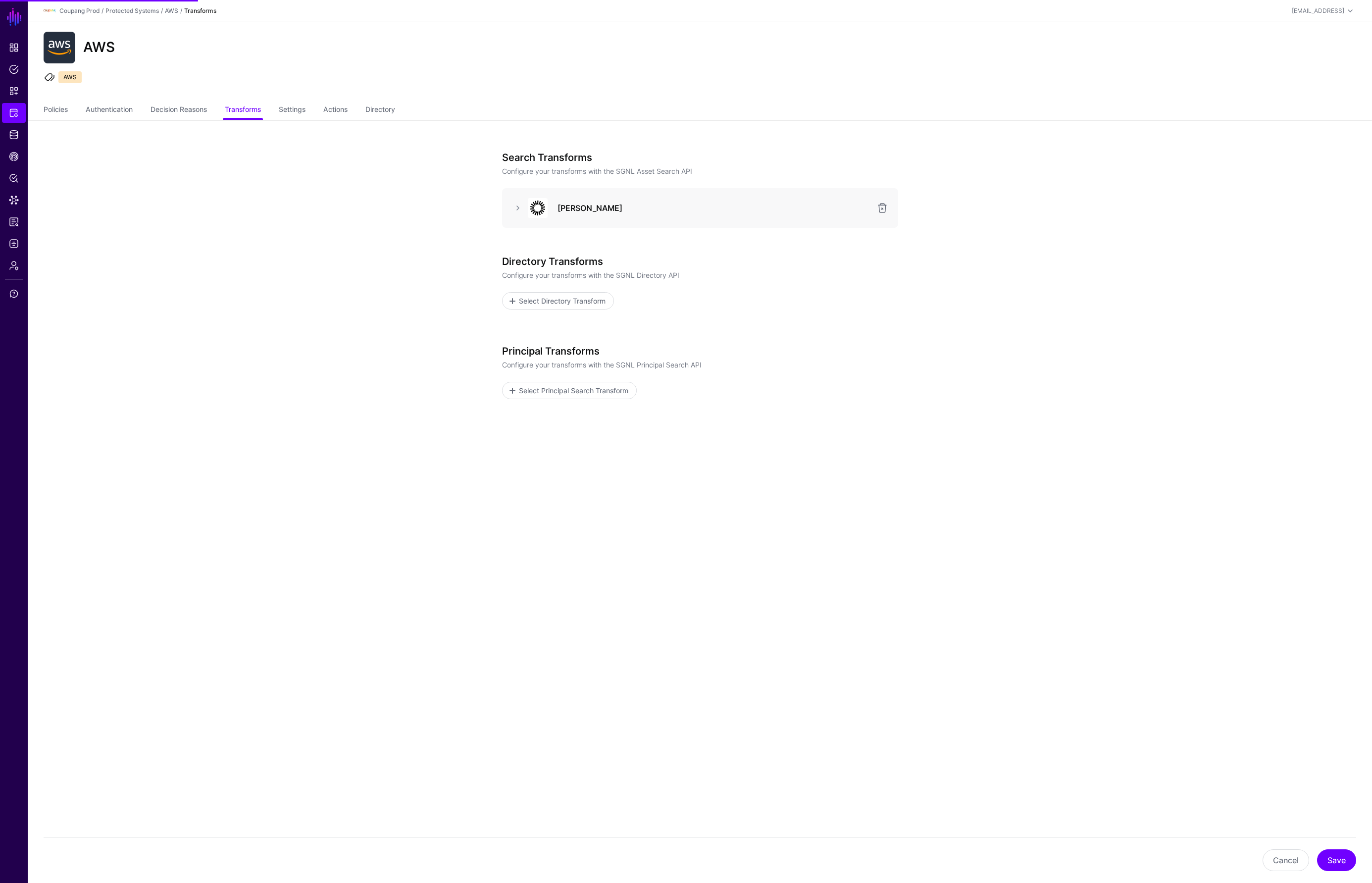
click at [282, 109] on ul "Policies Authentication Decision Reasons Transforms Settings Actions Directory" at bounding box center [700, 110] width 1313 height 19
click at [289, 110] on link "Settings" at bounding box center [292, 110] width 27 height 19
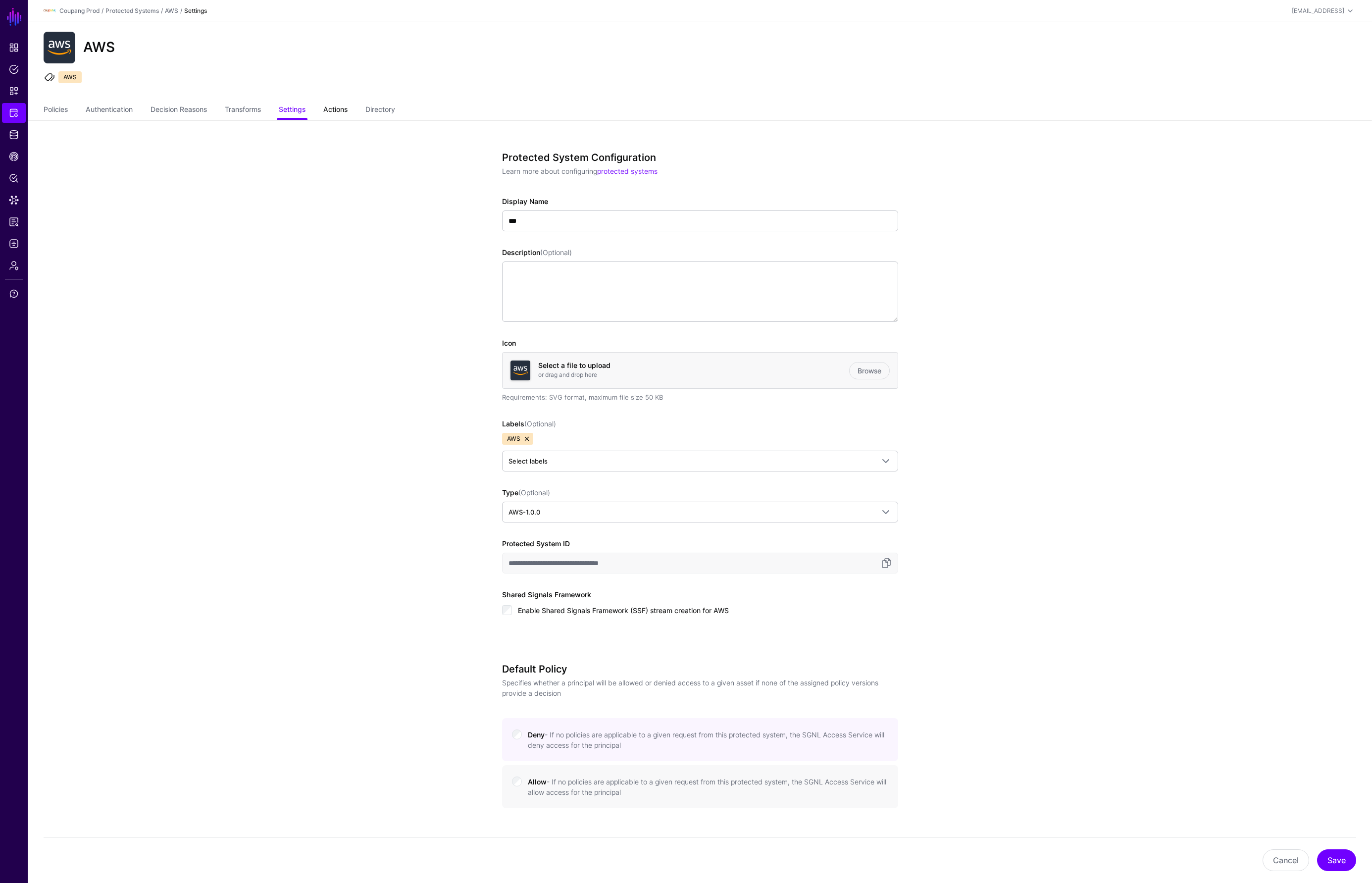
click at [344, 110] on link "Actions" at bounding box center [336, 110] width 24 height 19
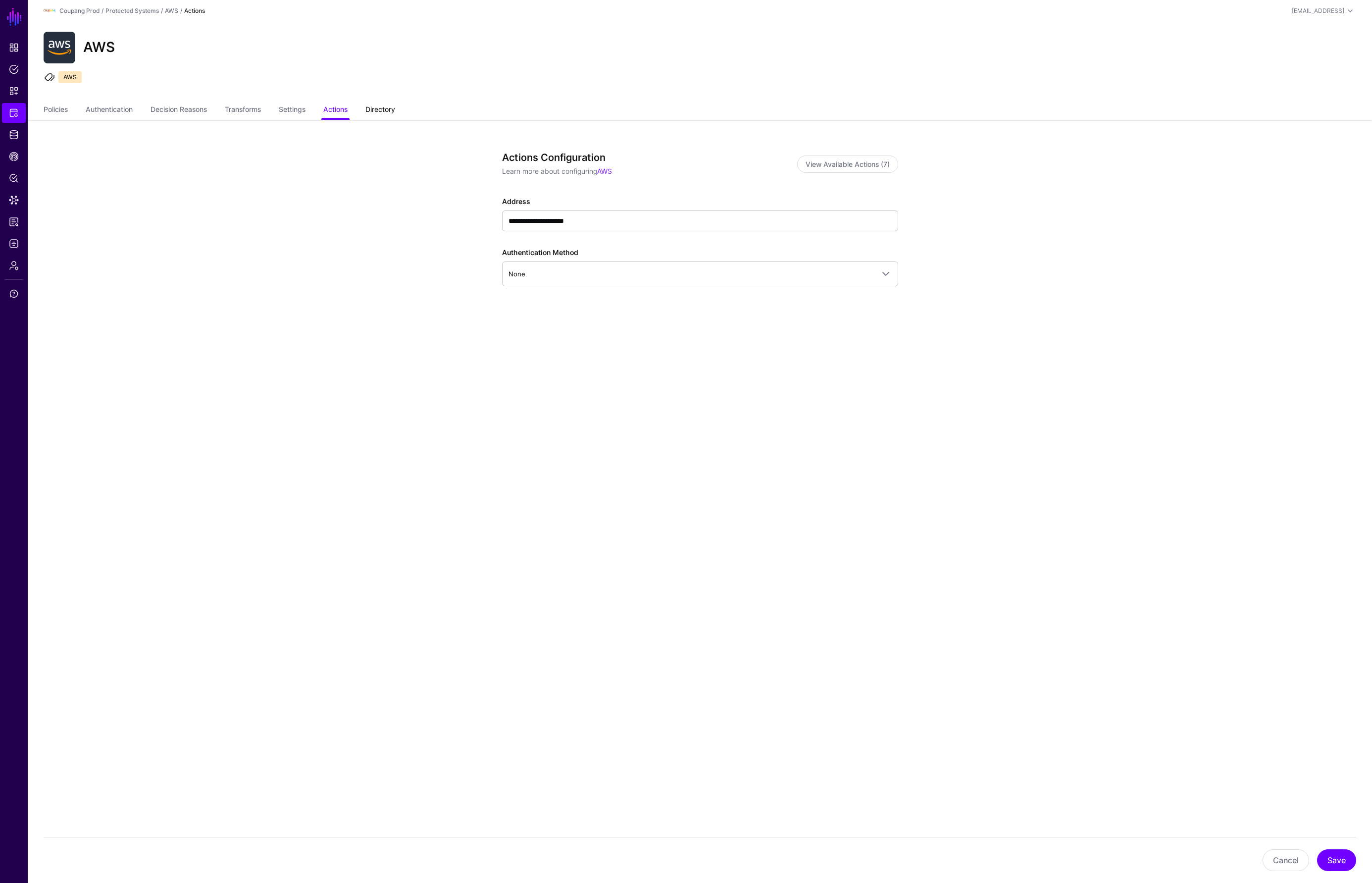
click at [378, 109] on link "Directory" at bounding box center [380, 110] width 30 height 19
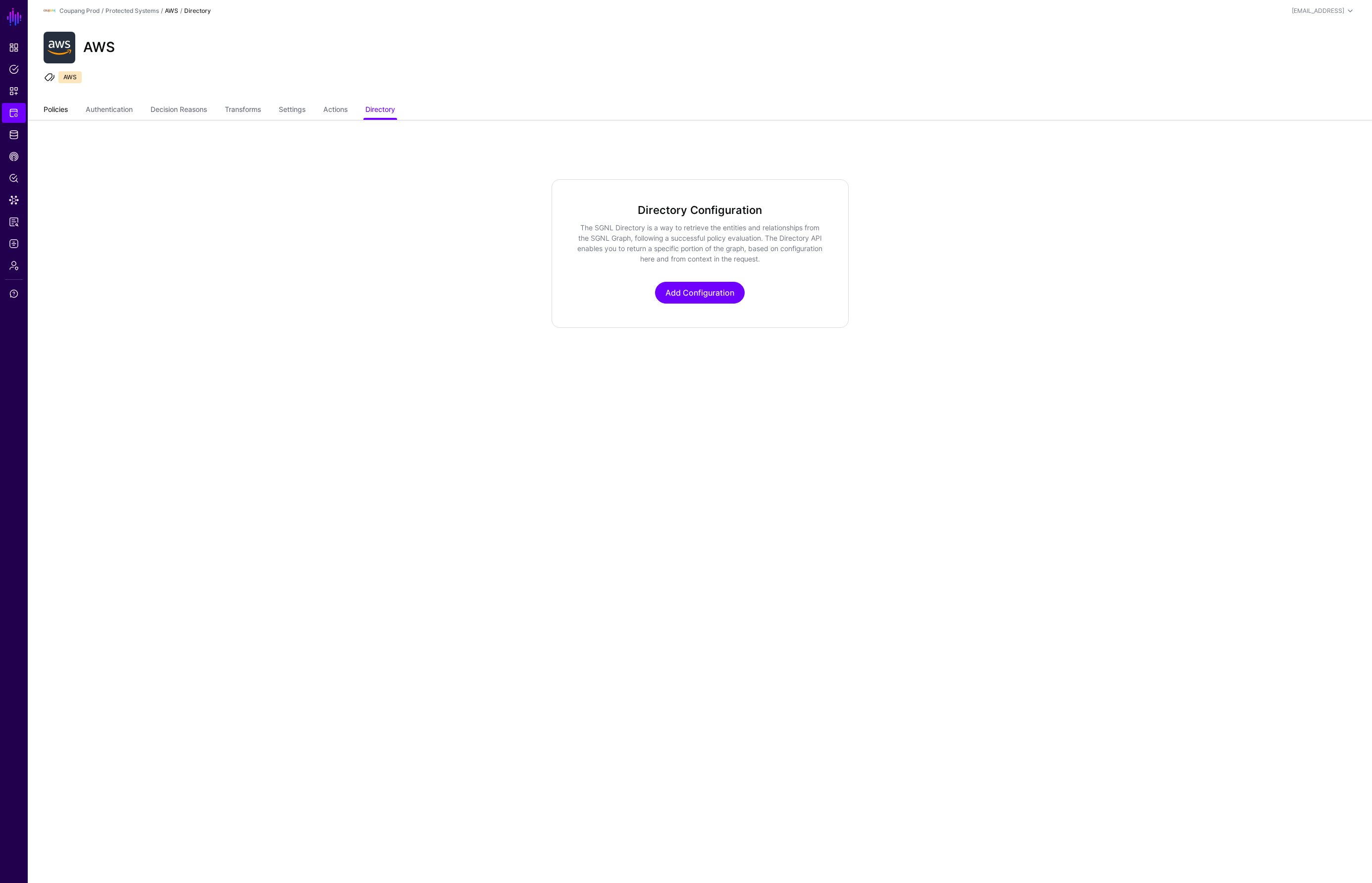
click at [55, 109] on link "Policies" at bounding box center [56, 110] width 24 height 19
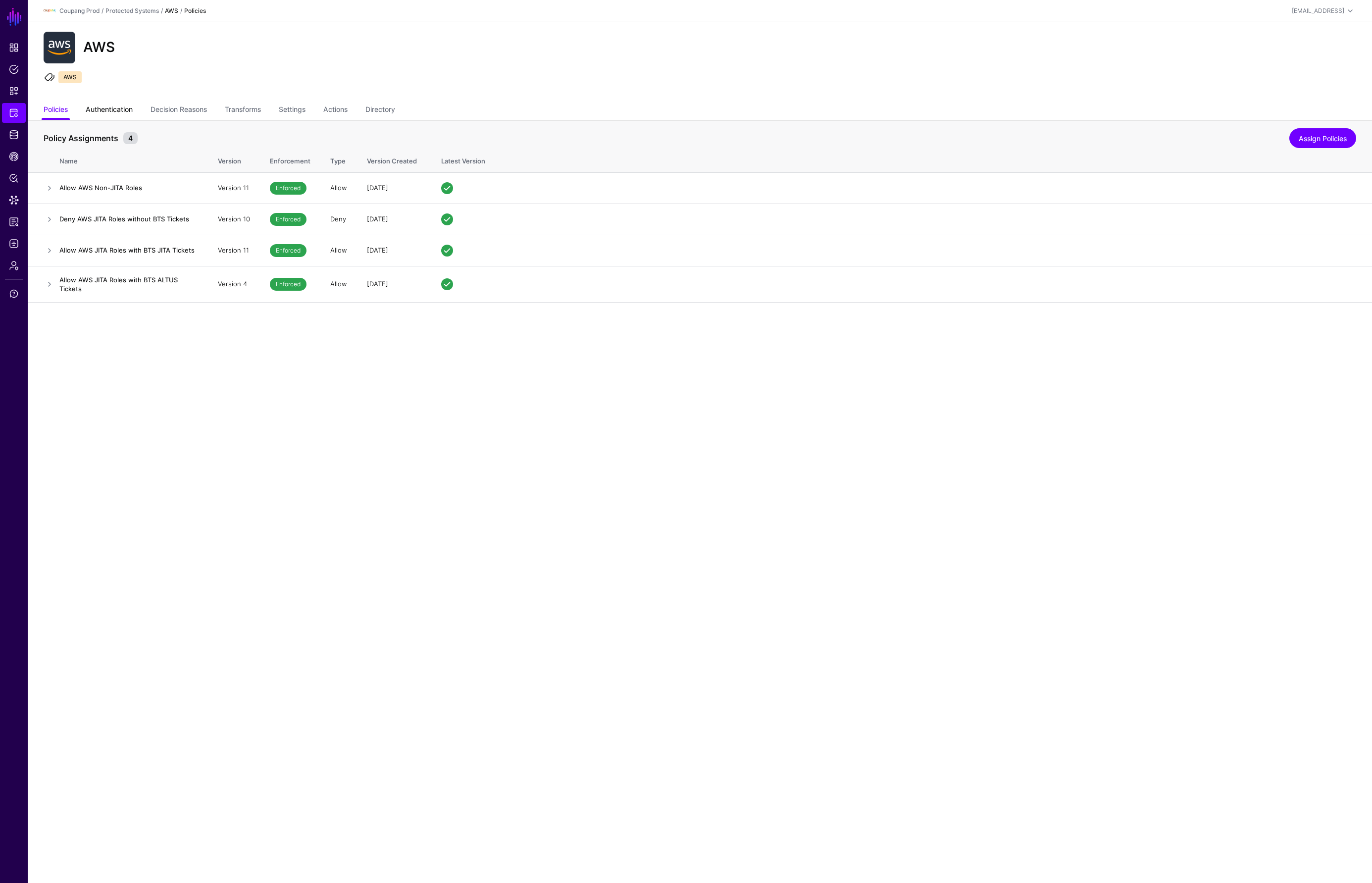
click at [120, 110] on link "Authentication" at bounding box center [109, 110] width 47 height 19
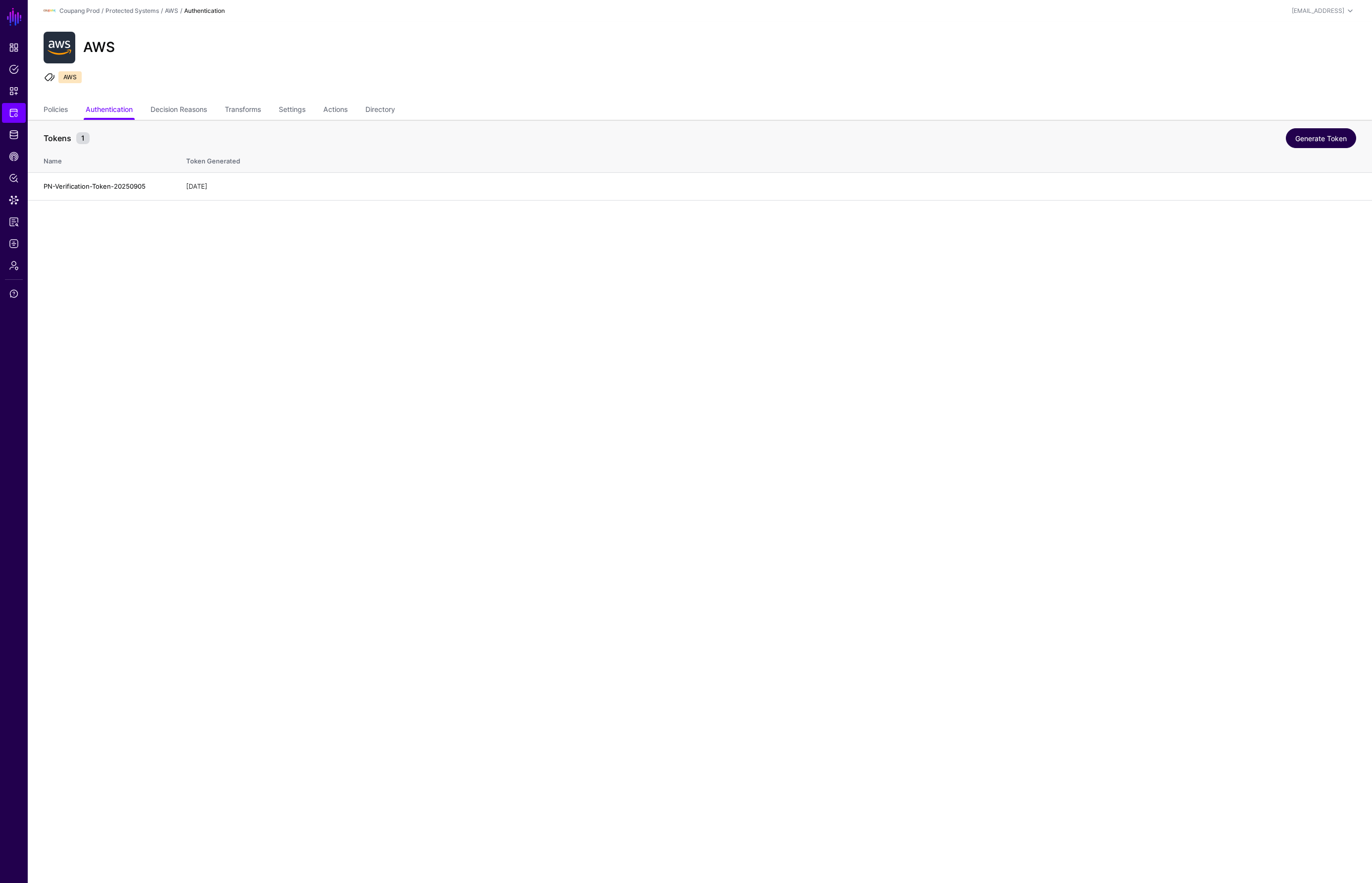
click at [1309, 139] on link "Generate Token" at bounding box center [1321, 138] width 70 height 20
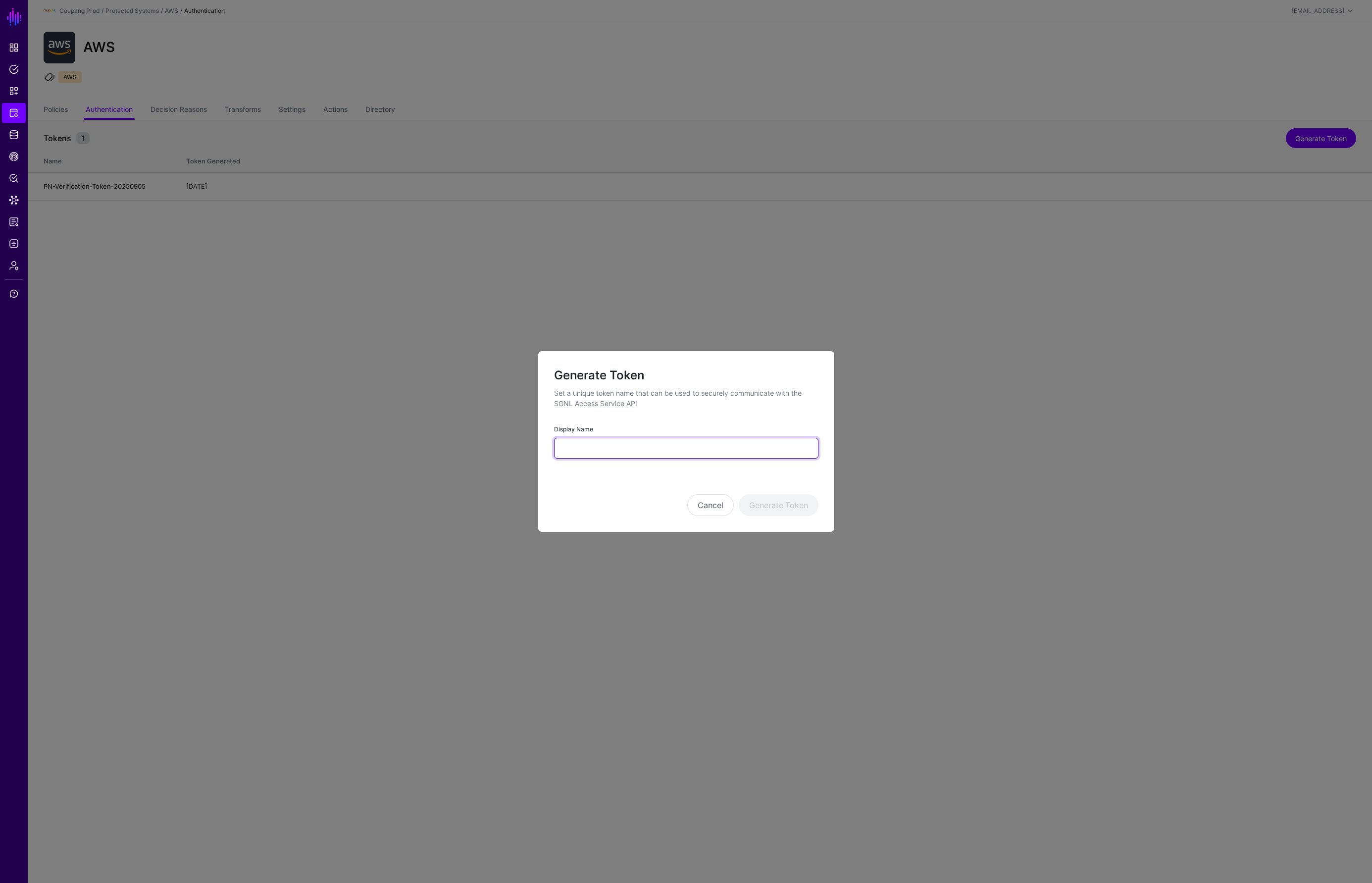
click at [648, 455] on input "Display Name" at bounding box center [686, 448] width 264 height 21
type input "****"
click at [789, 508] on button "Generate Token" at bounding box center [778, 505] width 80 height 22
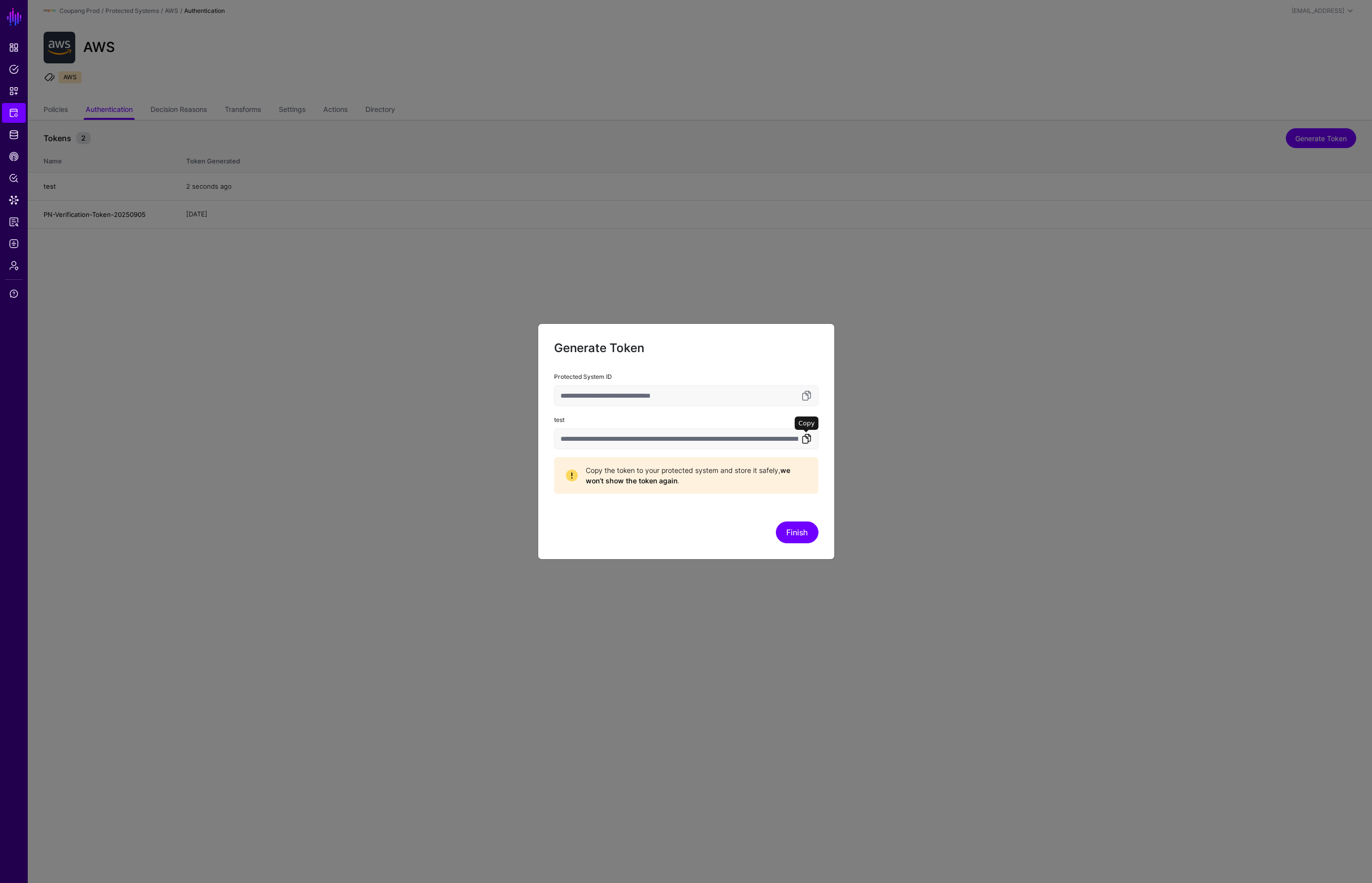
click at [806, 439] on link at bounding box center [807, 439] width 12 height 12
click at [796, 537] on button "Finish" at bounding box center [797, 533] width 42 height 22
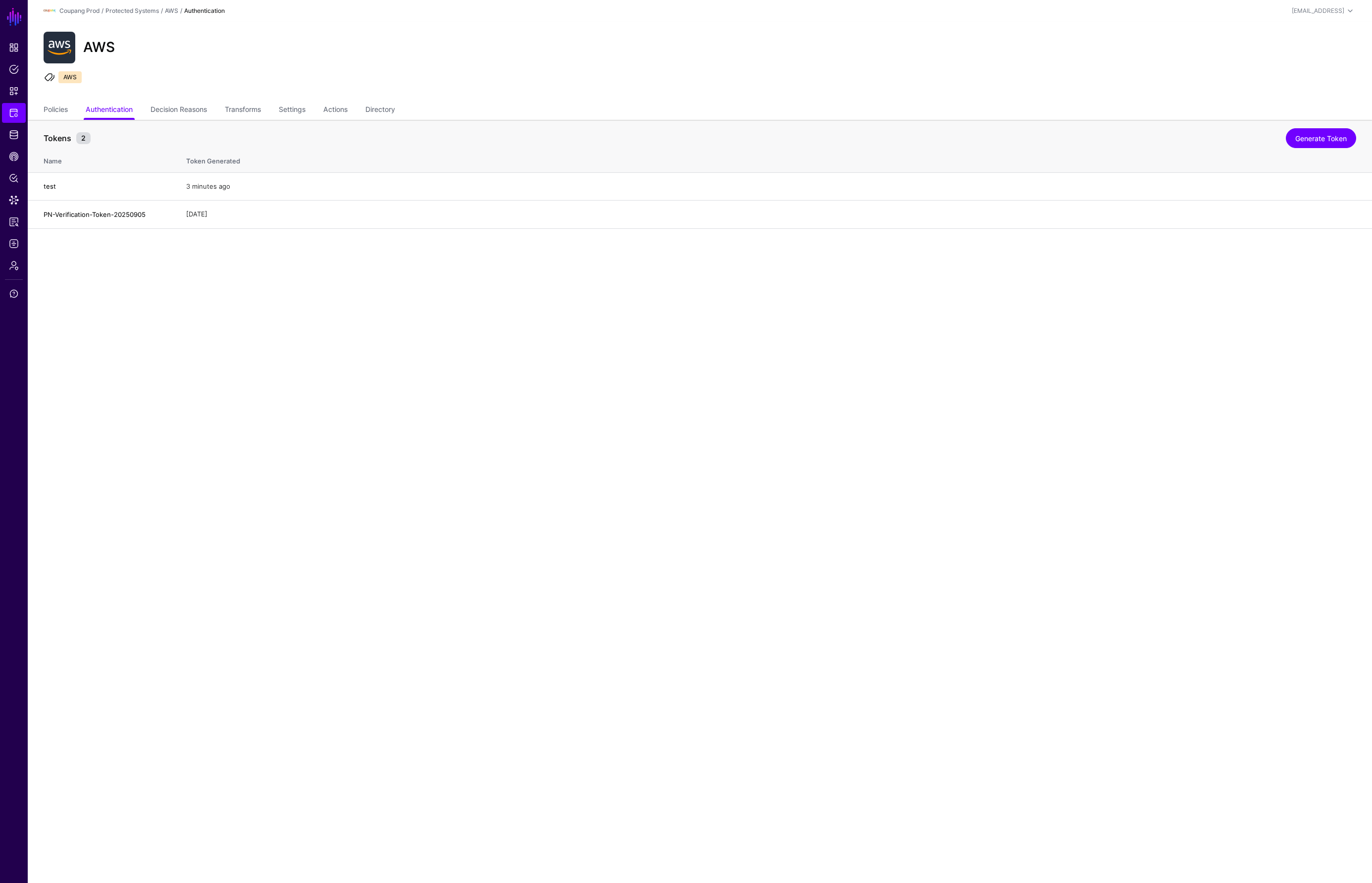
click at [549, 485] on main "SGNL Dashboard Policies Snippets Protected Systems Identity Data Fabric CAEP Hu…" at bounding box center [686, 441] width 1372 height 883
